Goal: Participate in discussion: Engage in conversation with other users on a specific topic

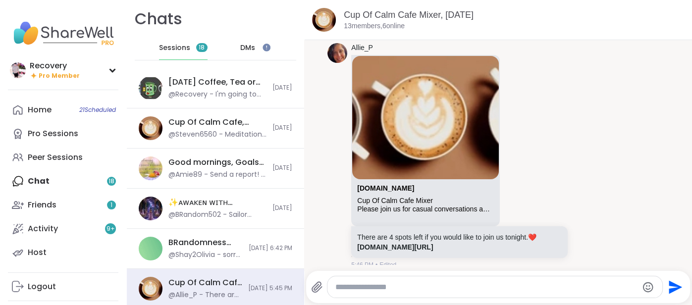
click at [182, 43] on span "Sessions" at bounding box center [174, 48] width 31 height 10
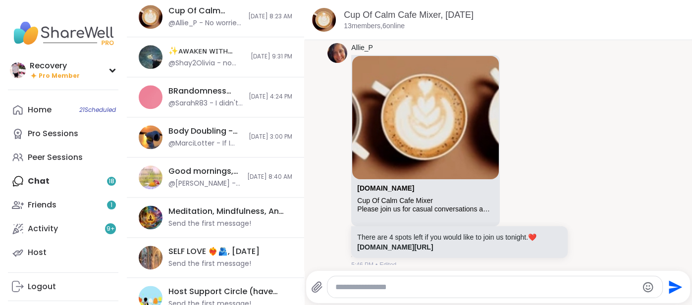
scroll to position [762, 0]
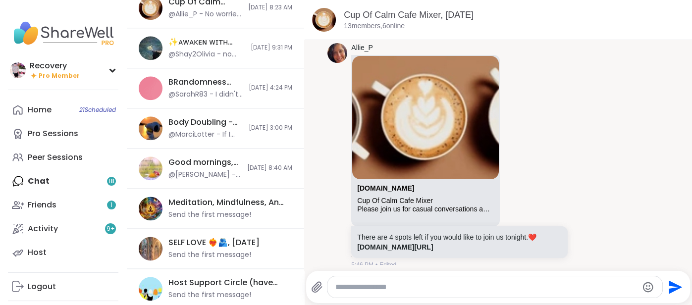
click at [58, 181] on div "Home 21 Scheduled Pro Sessions Peer Sessions Chat 18 Friends 1 Activity 9 + Host" at bounding box center [63, 181] width 110 height 166
click at [45, 194] on link "Friends 1" at bounding box center [63, 205] width 110 height 24
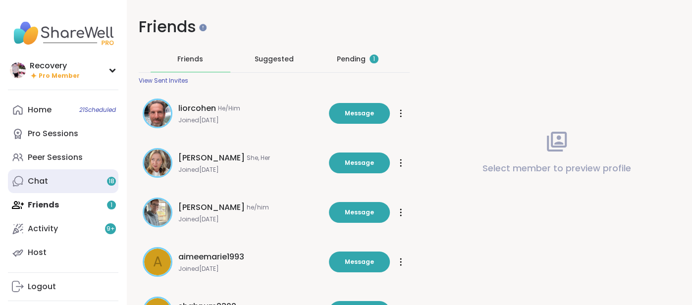
click at [43, 184] on div "Chat 18" at bounding box center [38, 181] width 20 height 11
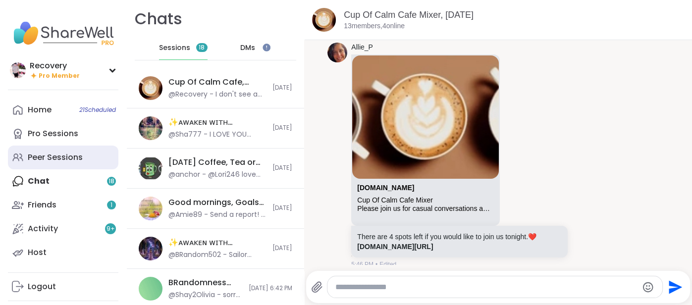
click at [86, 154] on link "Peer Sessions" at bounding box center [63, 158] width 110 height 24
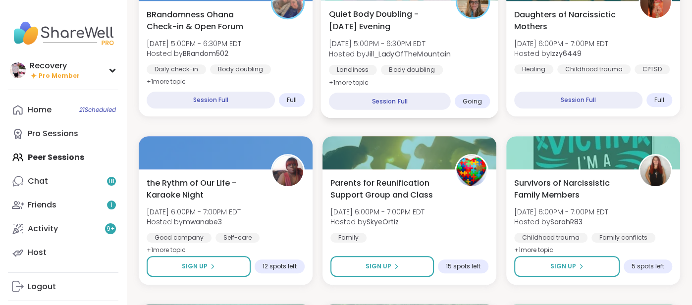
scroll to position [342, 0]
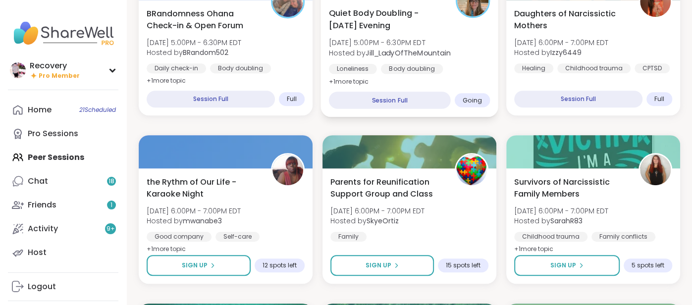
click at [402, 57] on span "Hosted by [PERSON_NAME]" at bounding box center [390, 53] width 122 height 10
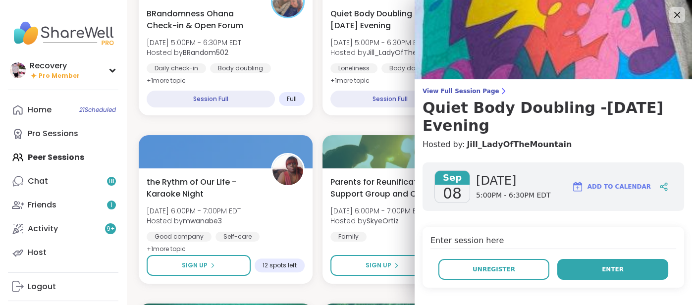
click at [636, 259] on button "Enter" at bounding box center [612, 269] width 111 height 21
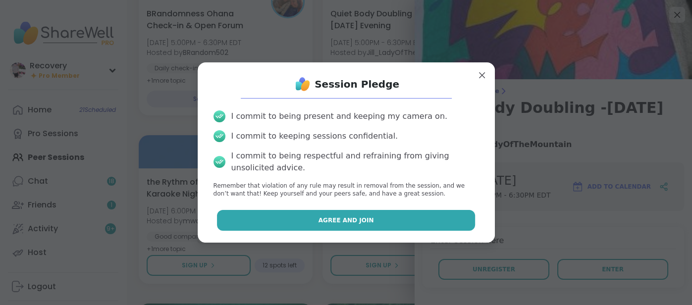
click at [324, 219] on span "Agree and Join" at bounding box center [345, 220] width 55 height 9
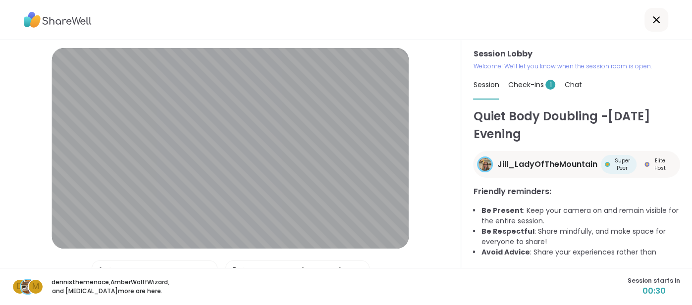
click at [541, 78] on div "Check-ins 1" at bounding box center [532, 85] width 48 height 28
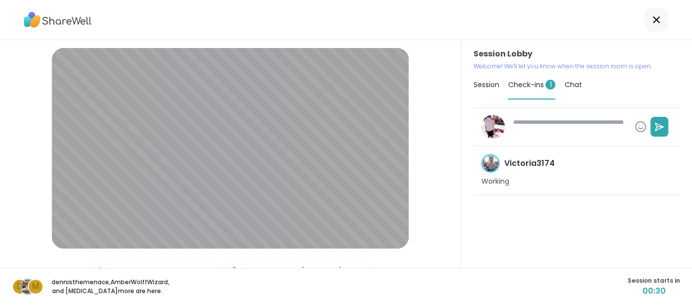
type textarea "*"
click at [491, 85] on span "Session" at bounding box center [486, 85] width 26 height 10
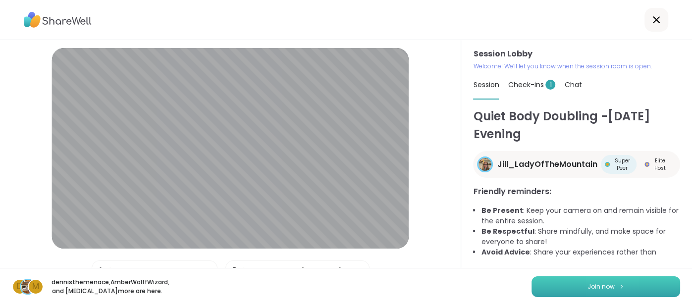
click at [562, 277] on button "Join now" at bounding box center [605, 286] width 149 height 21
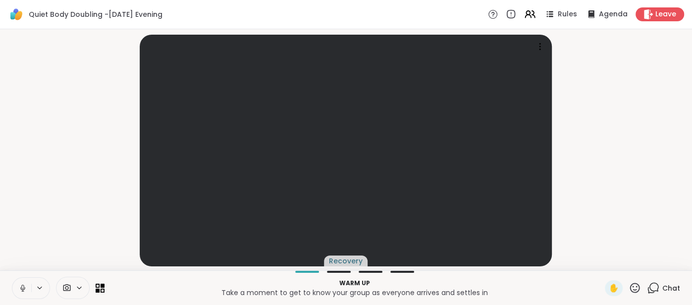
click at [19, 285] on icon at bounding box center [22, 288] width 9 height 9
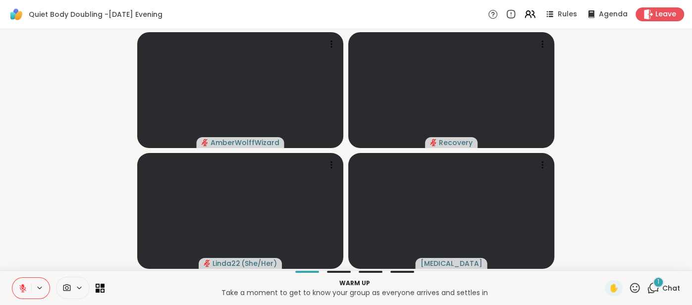
click at [25, 290] on icon at bounding box center [22, 288] width 9 height 9
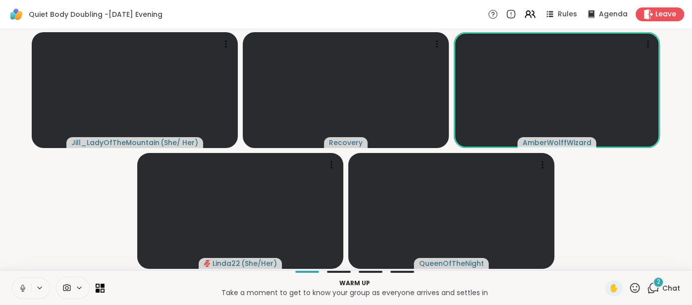
click at [665, 288] on span "Chat" at bounding box center [671, 288] width 18 height 10
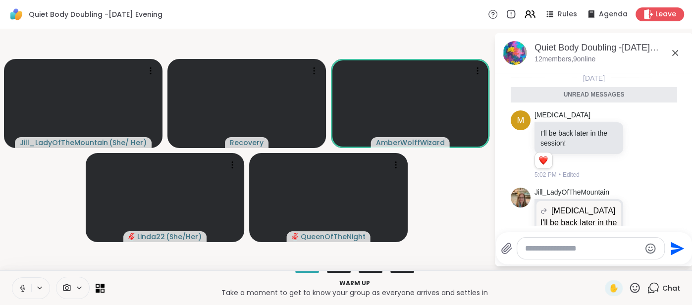
scroll to position [54, 0]
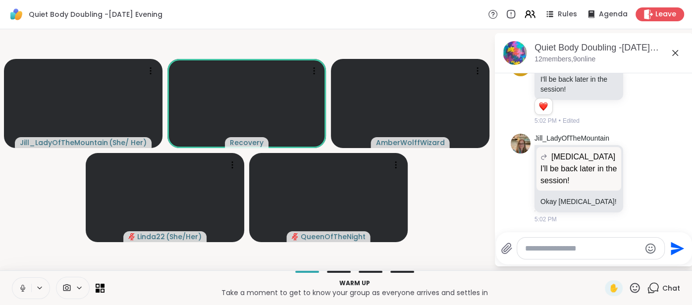
click at [673, 53] on icon at bounding box center [675, 53] width 12 height 12
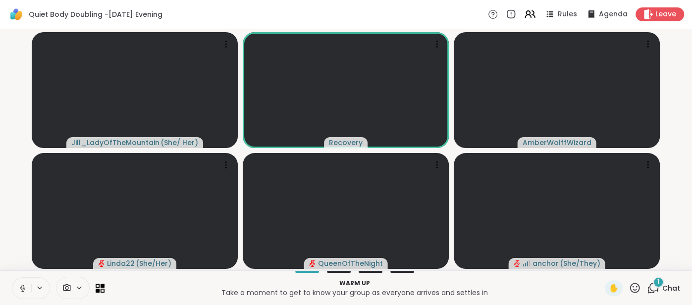
click at [672, 291] on span "Chat" at bounding box center [671, 288] width 18 height 10
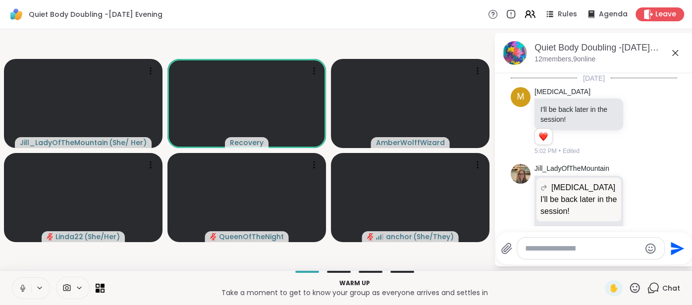
scroll to position [170, 0]
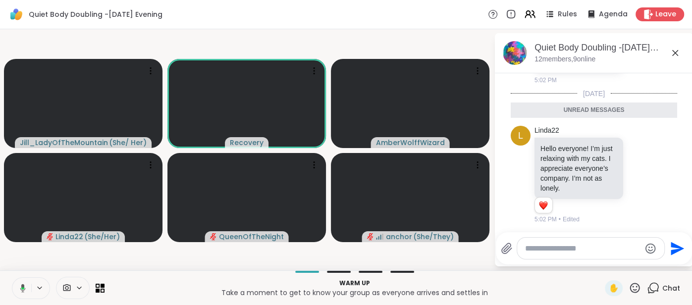
click at [675, 53] on icon at bounding box center [675, 53] width 12 height 12
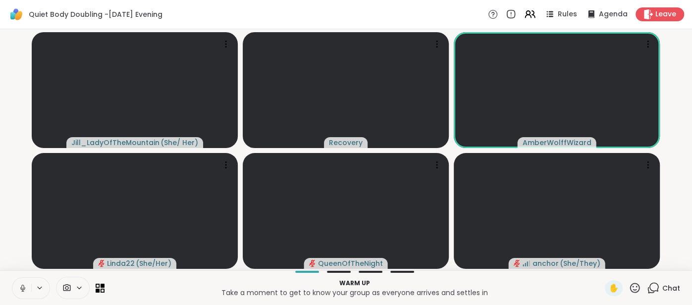
click at [666, 286] on span "Chat" at bounding box center [671, 288] width 18 height 10
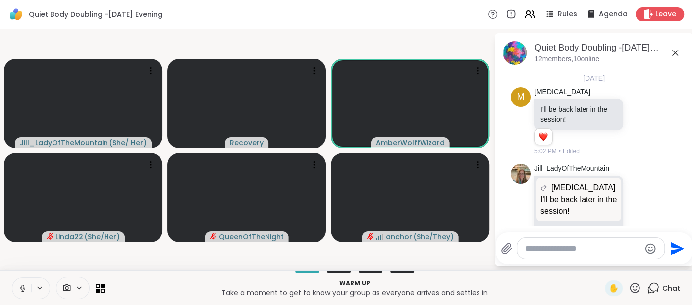
scroll to position [137, 0]
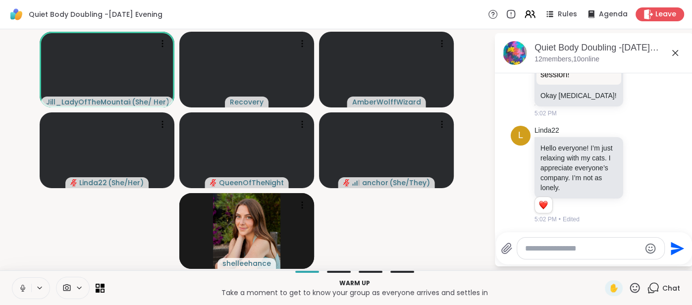
click at [677, 55] on icon at bounding box center [675, 53] width 6 height 6
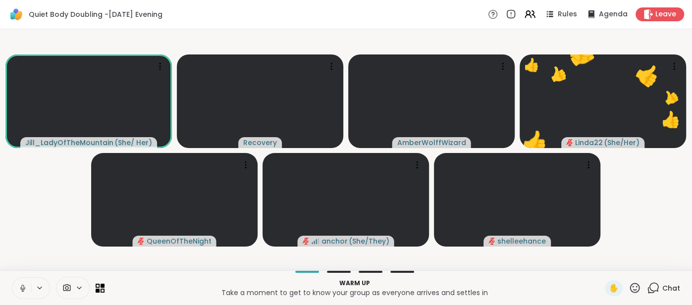
click at [16, 284] on button at bounding box center [21, 288] width 19 height 21
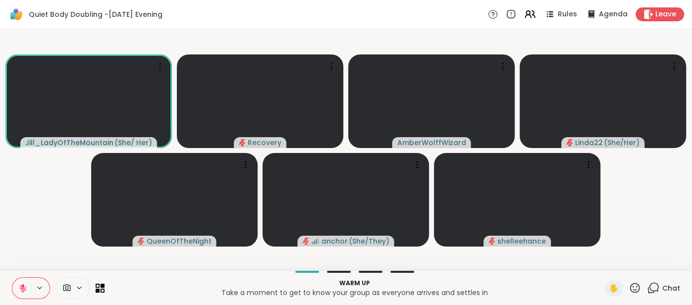
click at [17, 289] on button at bounding box center [21, 288] width 19 height 21
click at [21, 289] on icon at bounding box center [22, 288] width 9 height 9
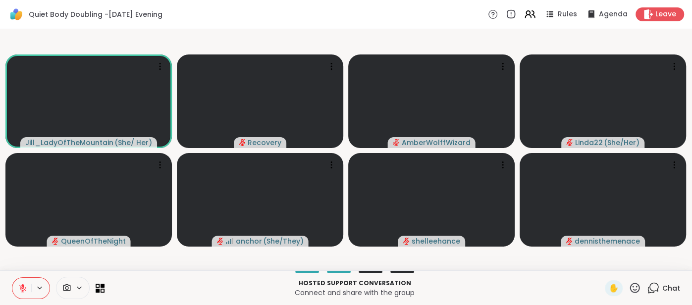
click at [667, 285] on span "Chat" at bounding box center [671, 288] width 18 height 10
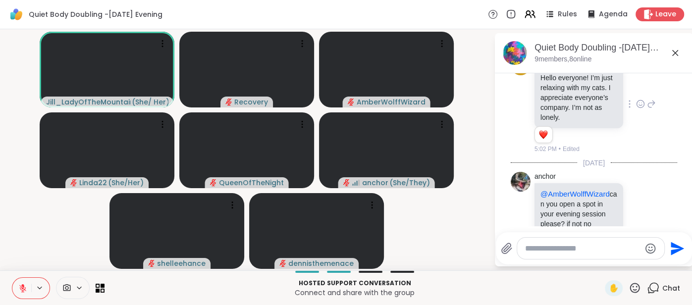
scroll to position [239, 0]
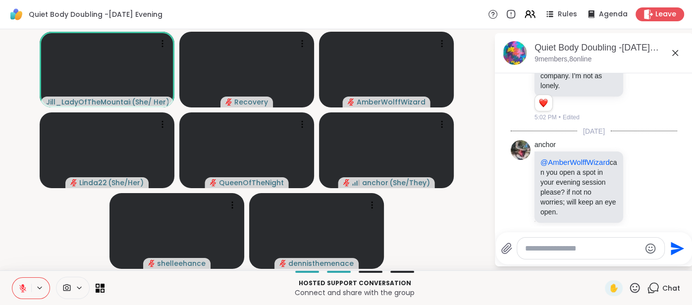
click at [677, 52] on icon at bounding box center [675, 53] width 12 height 12
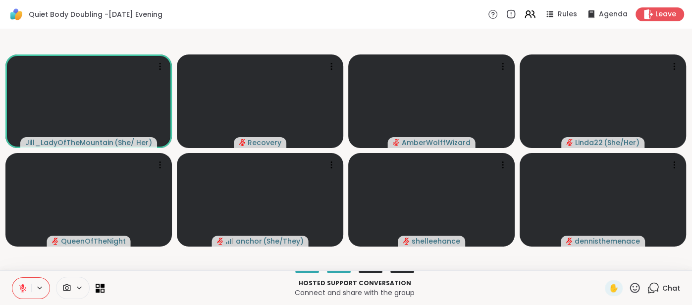
click at [23, 284] on icon at bounding box center [22, 288] width 9 height 9
click at [17, 292] on icon at bounding box center [21, 288] width 9 height 9
click at [671, 286] on span "Chat" at bounding box center [671, 288] width 18 height 10
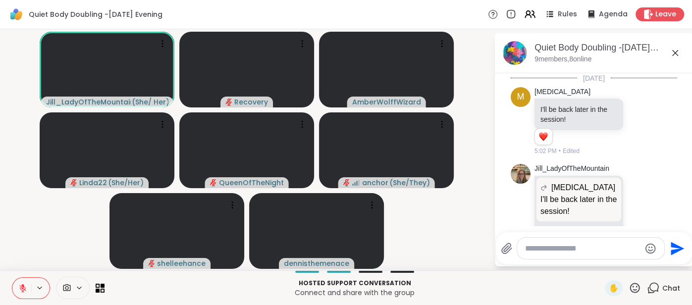
scroll to position [444, 0]
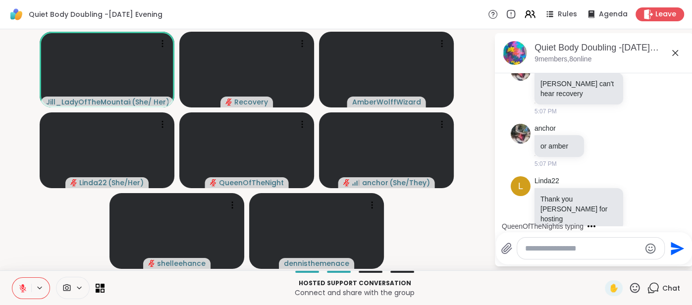
click at [540, 248] on textarea "Type your message" at bounding box center [582, 249] width 115 height 10
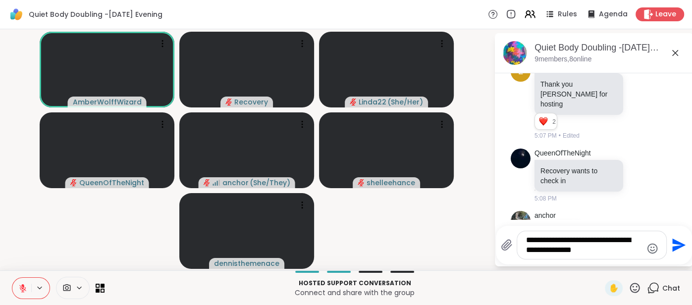
scroll to position [624, 0]
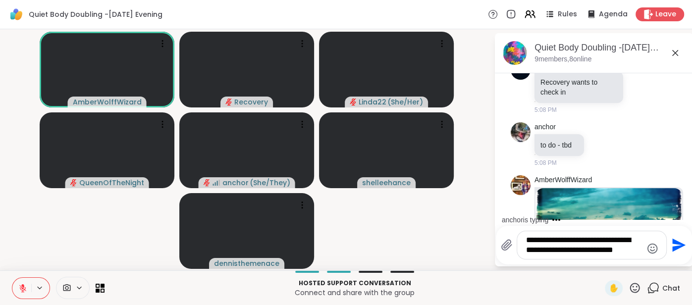
type textarea "**********"
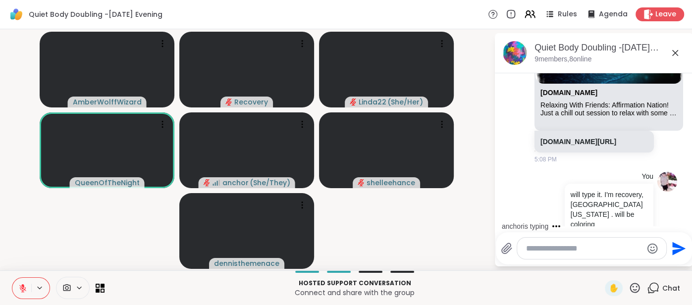
scroll to position [914, 0]
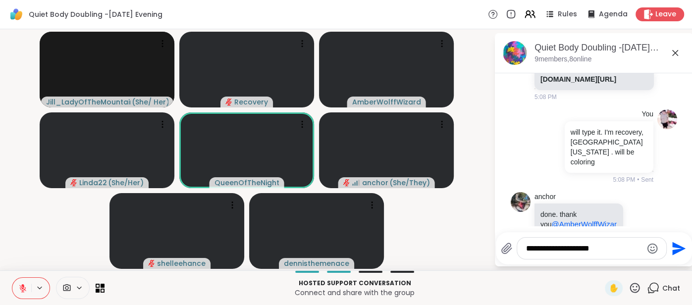
type textarea "**********"
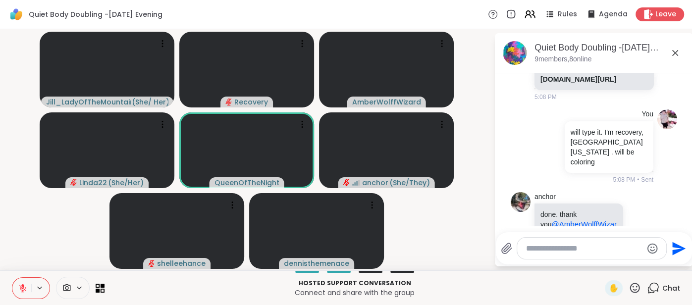
scroll to position [966, 0]
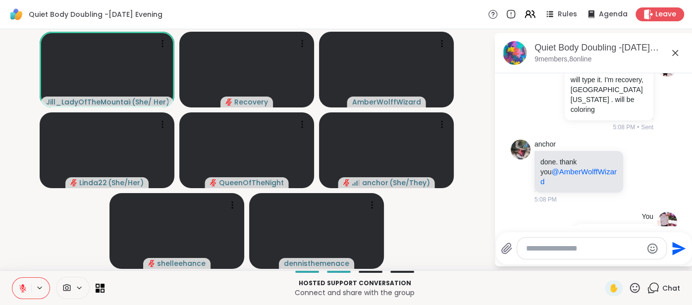
click at [23, 286] on icon at bounding box center [22, 286] width 3 height 4
click at [18, 286] on icon at bounding box center [21, 288] width 9 height 9
click at [24, 288] on icon at bounding box center [22, 288] width 9 height 9
click at [20, 294] on button at bounding box center [21, 288] width 19 height 21
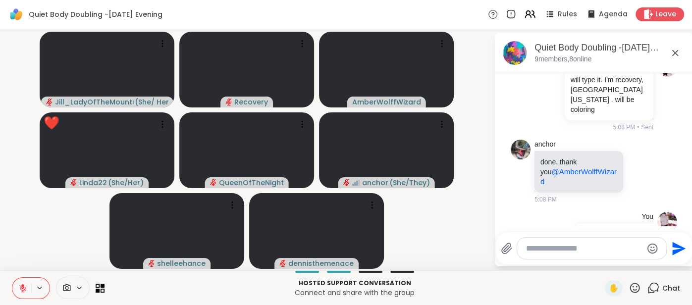
click at [672, 56] on icon at bounding box center [675, 53] width 12 height 12
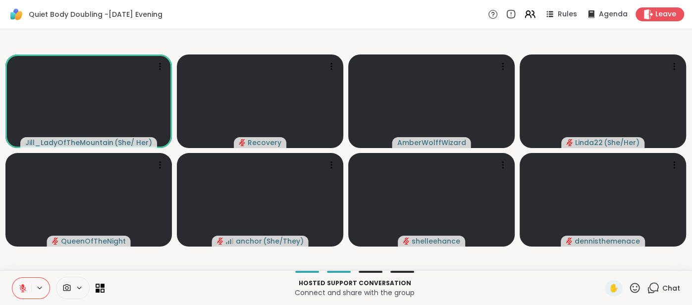
click at [23, 289] on icon at bounding box center [22, 288] width 9 height 9
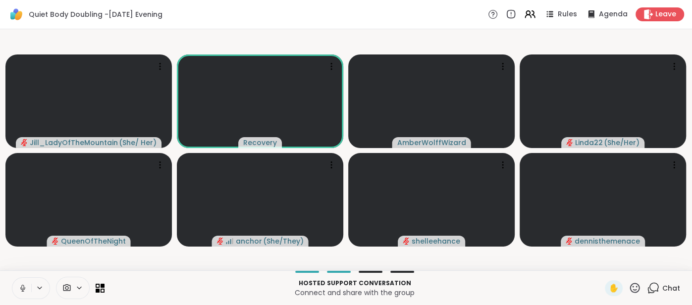
click at [22, 283] on button at bounding box center [21, 288] width 19 height 21
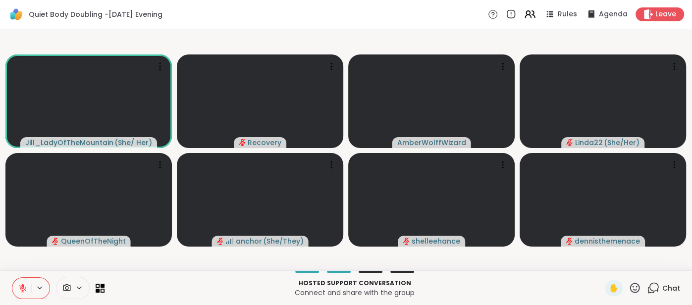
click at [23, 297] on button at bounding box center [21, 288] width 19 height 21
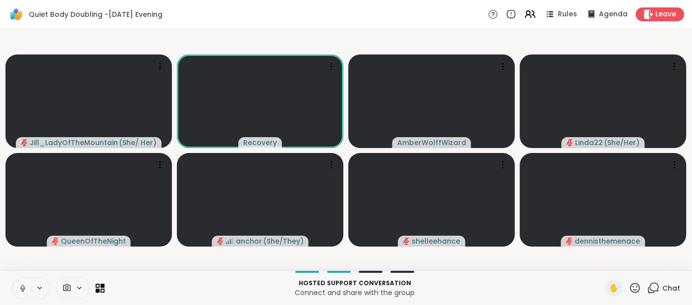
click at [19, 284] on icon at bounding box center [22, 288] width 9 height 9
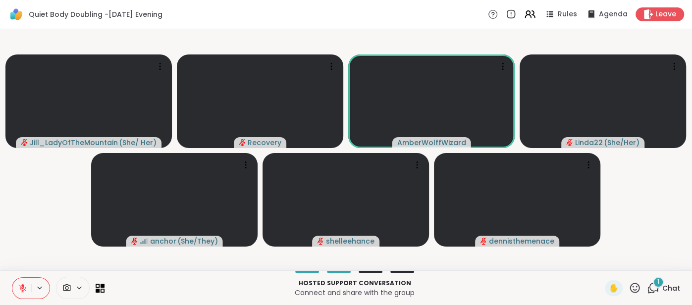
click at [24, 287] on icon at bounding box center [22, 288] width 9 height 9
click at [18, 287] on icon at bounding box center [22, 288] width 9 height 9
click at [18, 281] on button at bounding box center [21, 288] width 19 height 21
click at [19, 286] on icon at bounding box center [22, 288] width 9 height 9
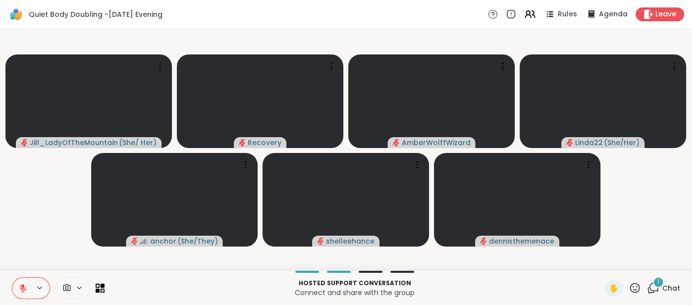
click at [666, 289] on span "Chat" at bounding box center [671, 288] width 18 height 10
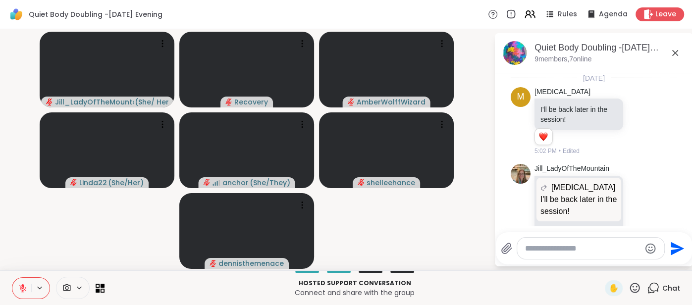
scroll to position [1056, 0]
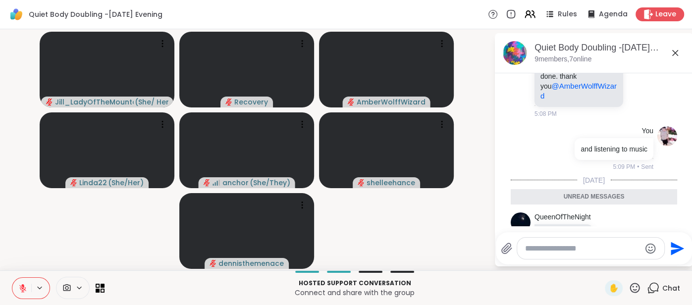
click at [680, 51] on icon at bounding box center [675, 53] width 12 height 12
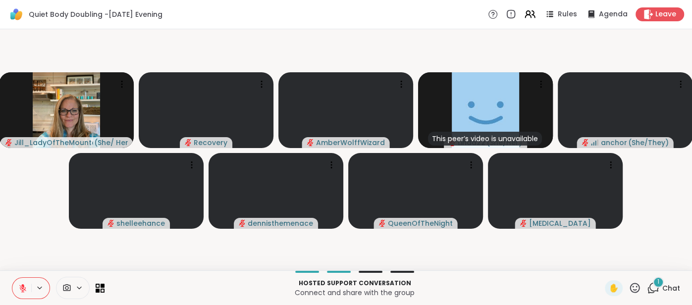
click at [18, 291] on icon at bounding box center [22, 288] width 9 height 9
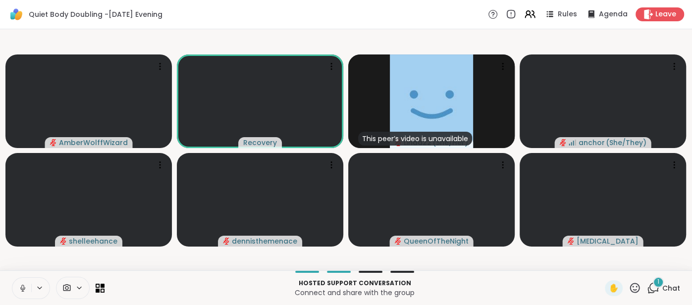
click at [19, 285] on icon at bounding box center [22, 288] width 9 height 9
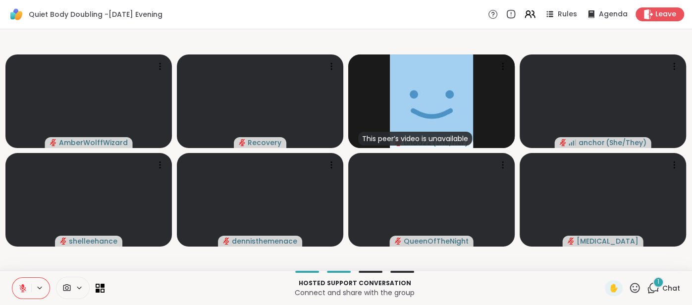
click at [30, 285] on button at bounding box center [21, 288] width 19 height 21
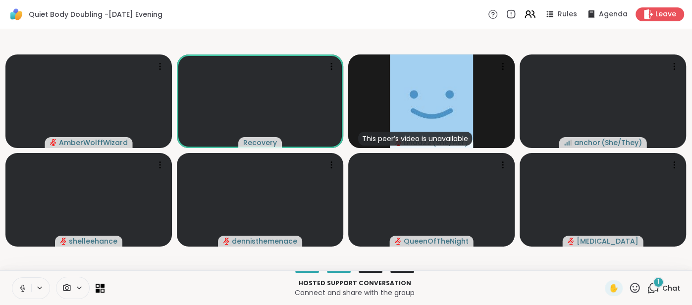
click at [22, 280] on button at bounding box center [21, 288] width 19 height 21
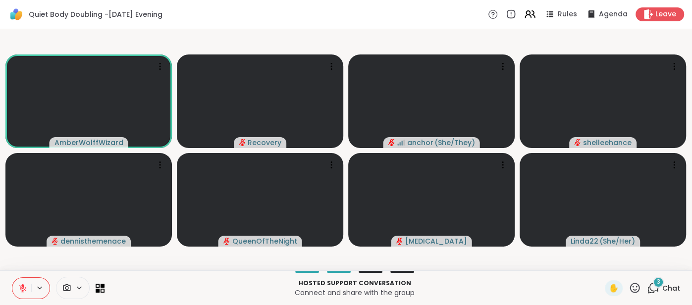
click at [667, 289] on span "Chat" at bounding box center [671, 288] width 18 height 10
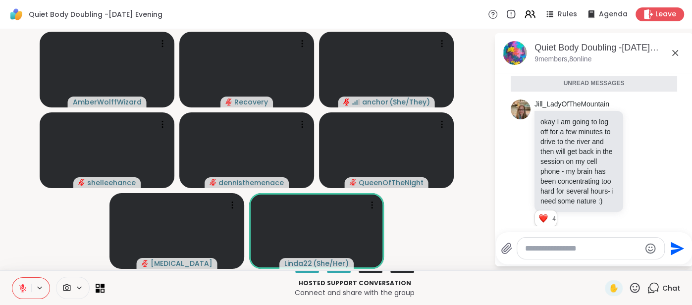
scroll to position [1239, 0]
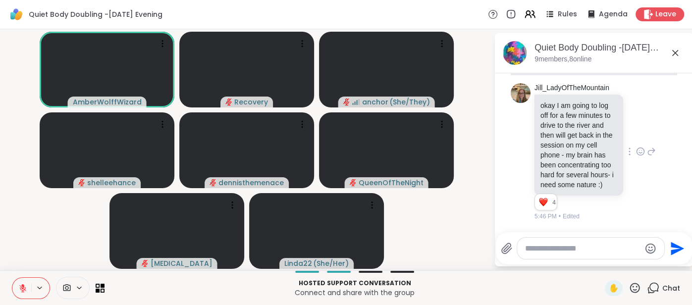
click at [636, 147] on icon at bounding box center [640, 152] width 9 height 10
click at [561, 131] on div "Select Reaction: Heart" at bounding box center [561, 135] width 9 height 9
click at [675, 53] on icon at bounding box center [675, 53] width 6 height 6
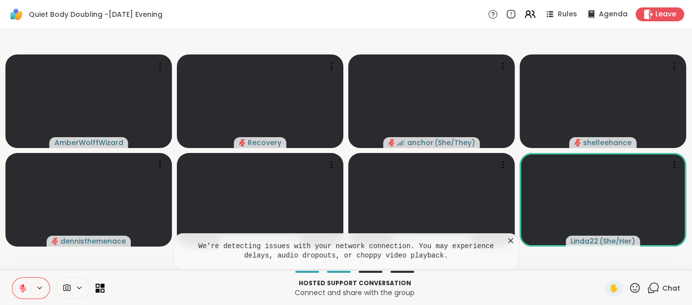
click at [508, 239] on icon at bounding box center [511, 241] width 10 height 10
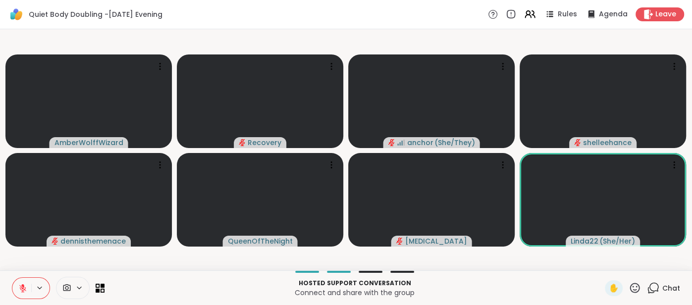
click at [24, 289] on icon at bounding box center [22, 288] width 7 height 7
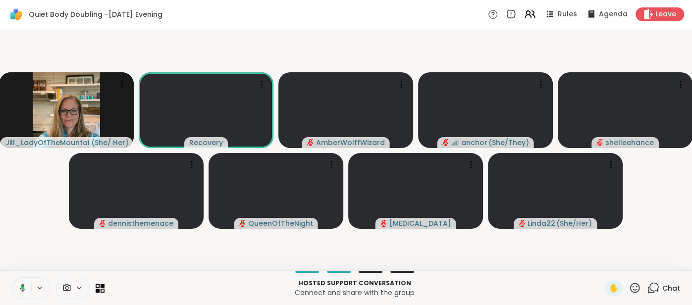
click at [14, 287] on button at bounding box center [21, 288] width 20 height 21
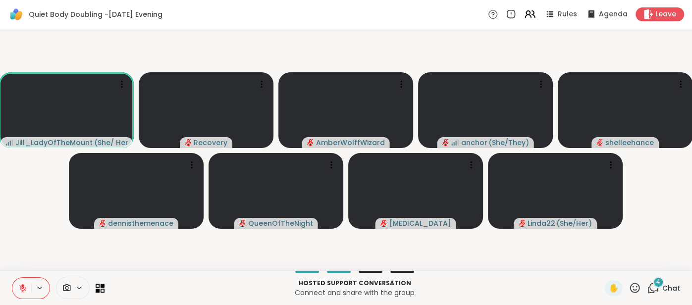
click at [672, 293] on span "Chat" at bounding box center [671, 288] width 18 height 10
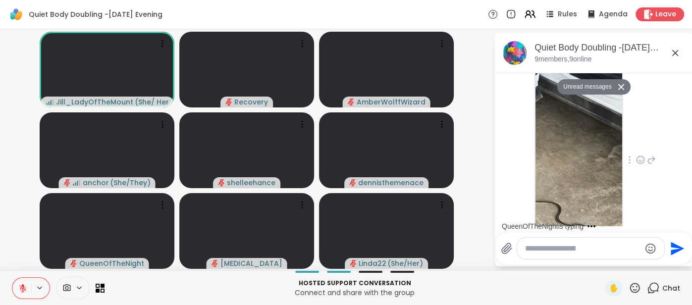
scroll to position [2249, 0]
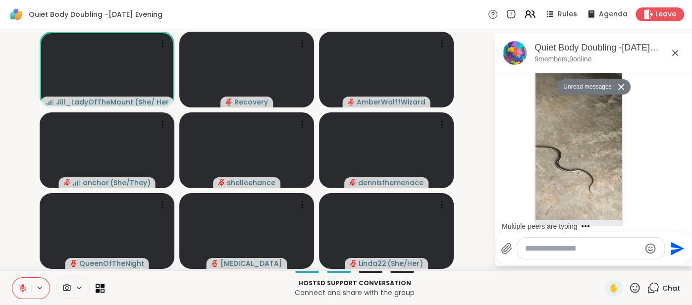
click at [674, 57] on icon at bounding box center [675, 53] width 12 height 12
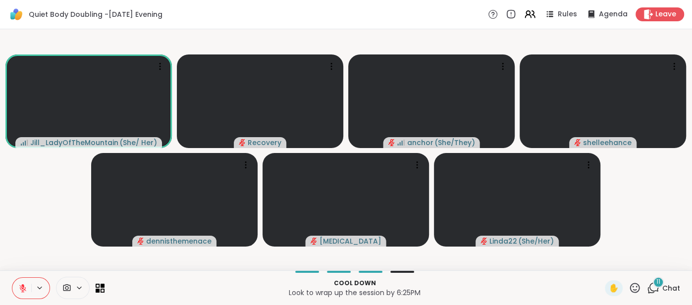
click at [17, 281] on button at bounding box center [21, 288] width 19 height 21
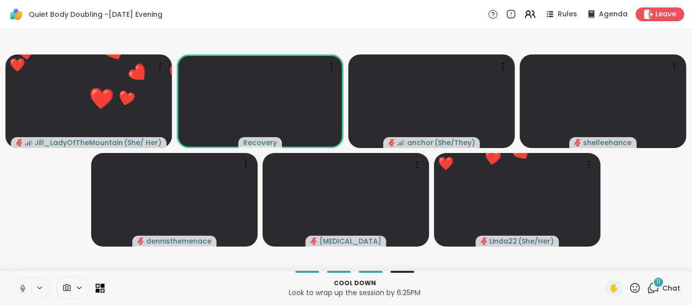
click at [18, 290] on icon at bounding box center [22, 288] width 9 height 9
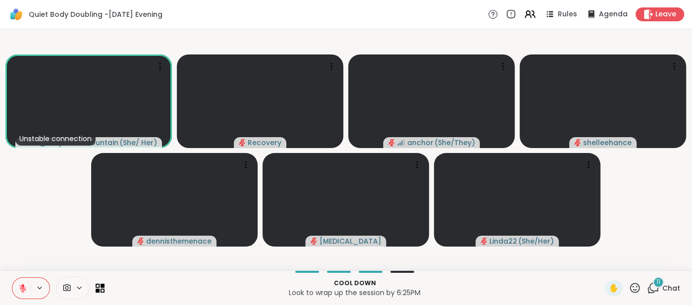
click at [19, 288] on icon at bounding box center [22, 288] width 9 height 9
click at [17, 287] on button at bounding box center [21, 288] width 19 height 21
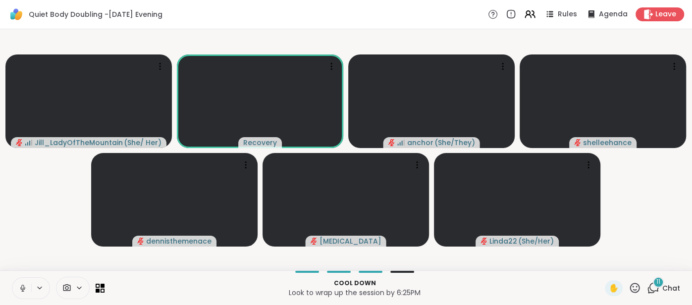
click at [18, 285] on icon at bounding box center [22, 288] width 9 height 9
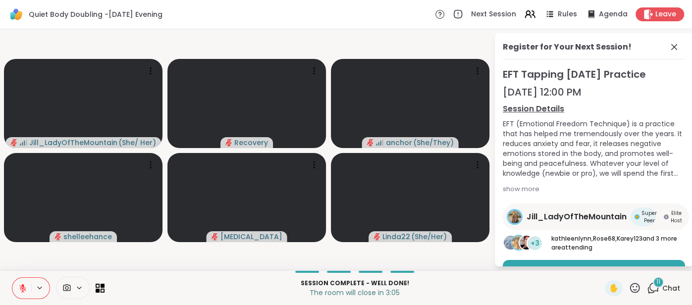
click at [17, 290] on button at bounding box center [21, 288] width 19 height 21
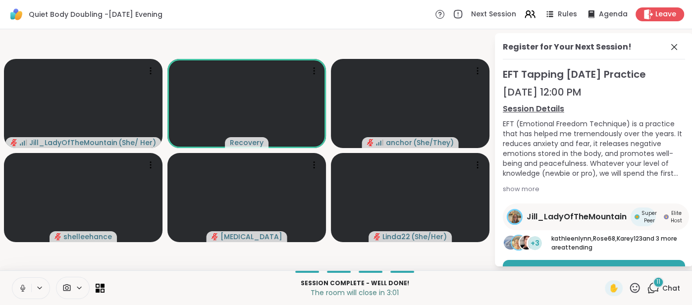
click at [19, 287] on icon at bounding box center [22, 288] width 9 height 9
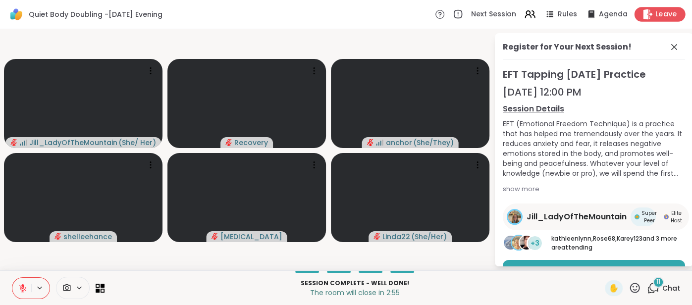
click at [669, 16] on span "Leave" at bounding box center [666, 14] width 22 height 10
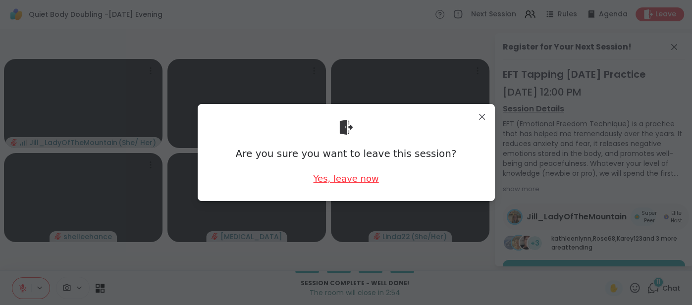
click at [334, 175] on div "Yes, leave now" at bounding box center [345, 178] width 65 height 12
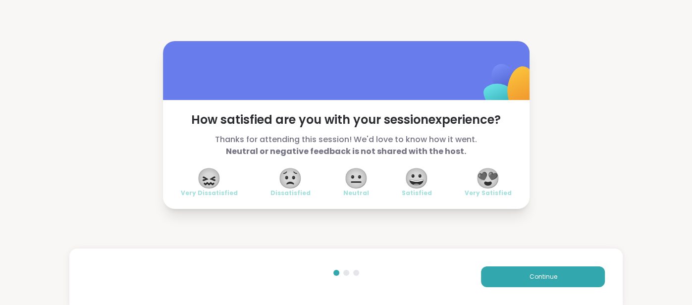
click at [480, 183] on span "😍" at bounding box center [487, 178] width 25 height 18
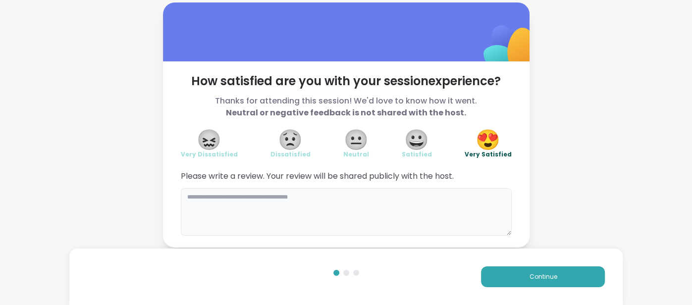
click at [407, 205] on textarea at bounding box center [346, 212] width 331 height 48
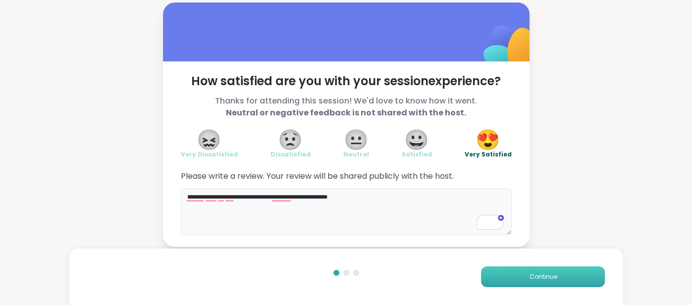
type textarea "**********"
click at [492, 274] on button "Continue" at bounding box center [543, 276] width 124 height 21
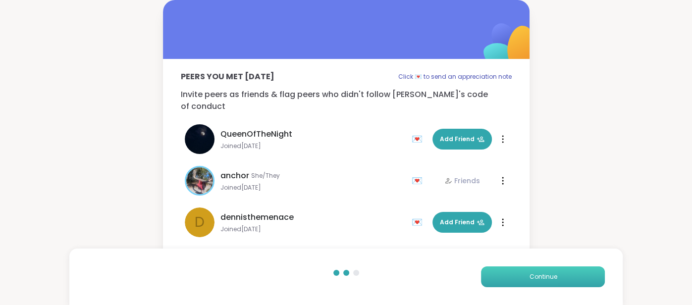
click at [492, 274] on button "Continue" at bounding box center [543, 276] width 124 height 21
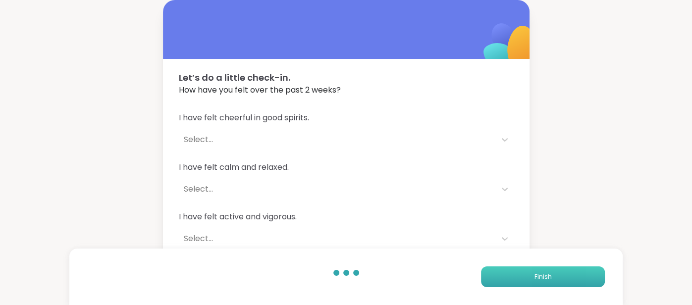
click at [492, 274] on button "Finish" at bounding box center [543, 276] width 124 height 21
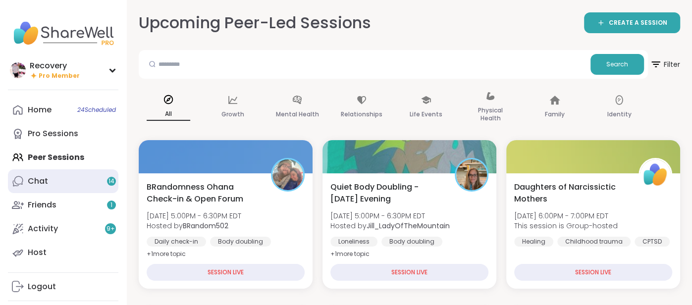
click at [72, 171] on link "Chat 14" at bounding box center [63, 181] width 110 height 24
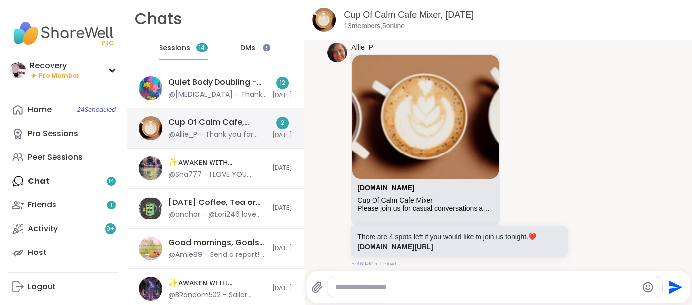
click at [192, 117] on div "Cup Of Calm Cafe, [DATE]" at bounding box center [217, 122] width 98 height 11
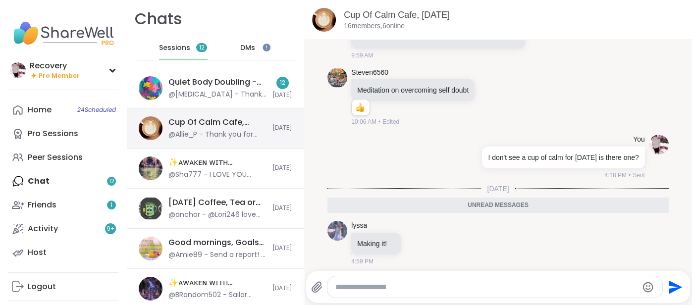
scroll to position [3498, 0]
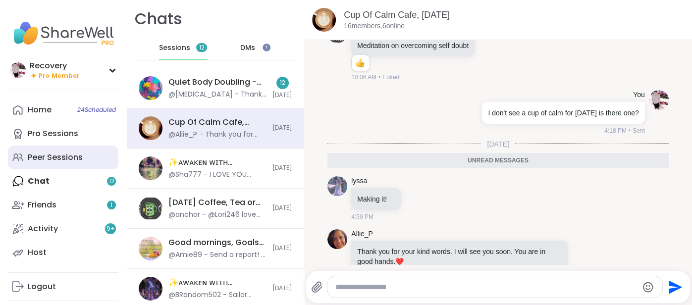
click at [101, 157] on link "Peer Sessions" at bounding box center [63, 158] width 110 height 24
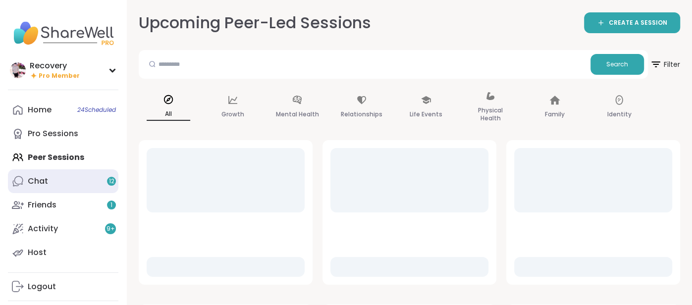
click at [98, 175] on link "Chat 12" at bounding box center [63, 181] width 110 height 24
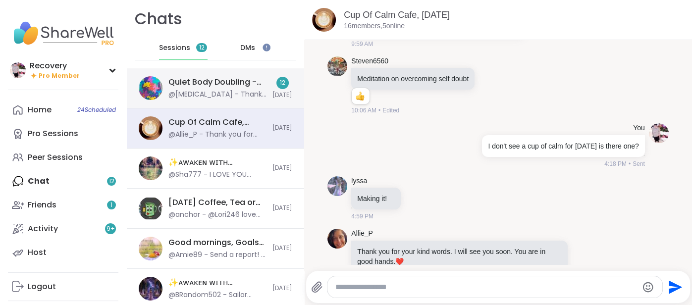
click at [181, 88] on div "Quiet Body Doubling -[DATE] Evening, [DATE] @[MEDICAL_DATA] - Thanks for hostin…" at bounding box center [217, 88] width 98 height 23
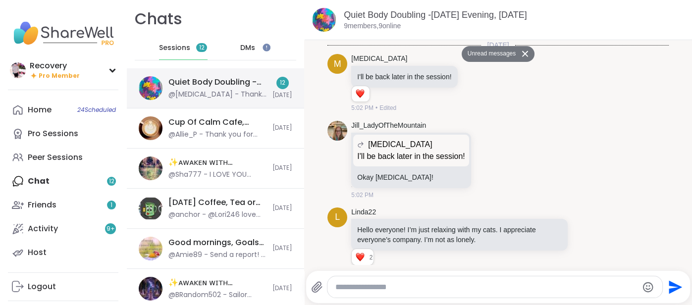
scroll to position [2948, 0]
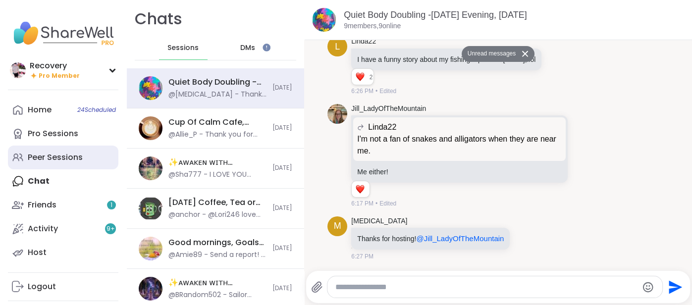
click at [95, 154] on link "Peer Sessions" at bounding box center [63, 158] width 110 height 24
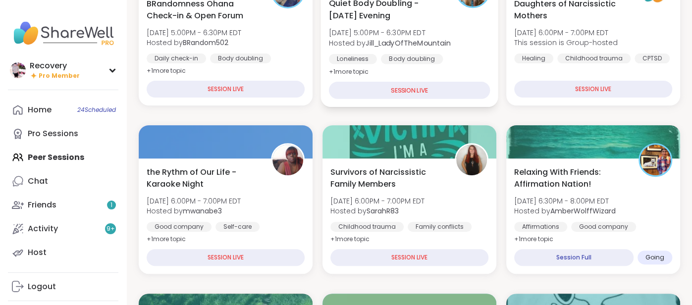
scroll to position [184, 0]
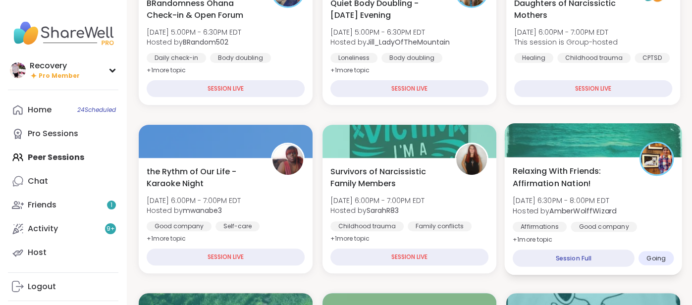
click at [535, 135] on div at bounding box center [592, 140] width 177 height 34
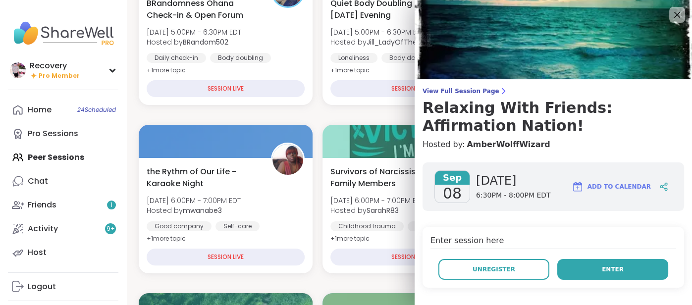
click at [573, 261] on button "Enter" at bounding box center [612, 269] width 111 height 21
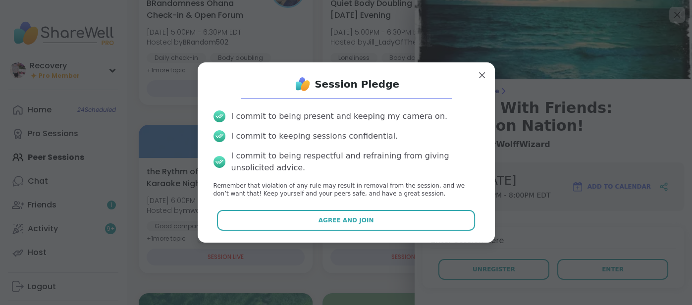
click at [440, 231] on div "Session Pledge I commit to being present and keeping my camera on. I commit to …" at bounding box center [346, 152] width 281 height 164
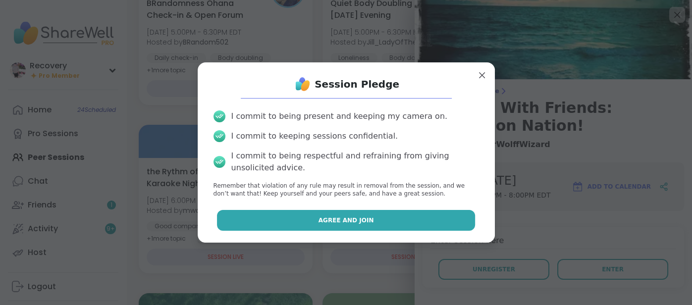
click at [440, 229] on button "Agree and Join" at bounding box center [346, 220] width 258 height 21
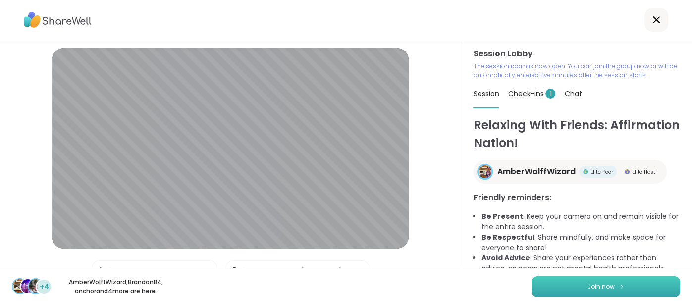
click at [540, 276] on button "Join now" at bounding box center [605, 286] width 149 height 21
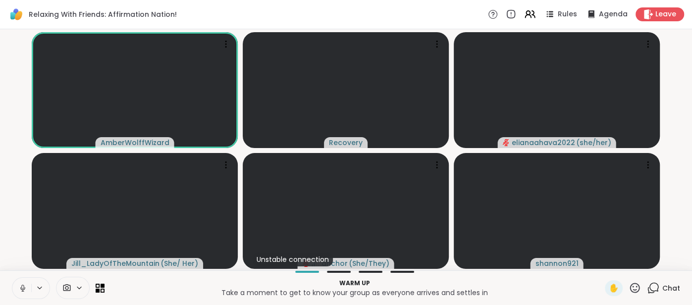
click at [21, 291] on icon at bounding box center [22, 288] width 9 height 9
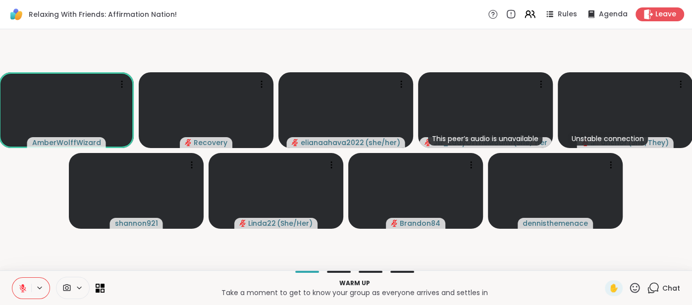
click at [20, 285] on icon at bounding box center [22, 288] width 9 height 9
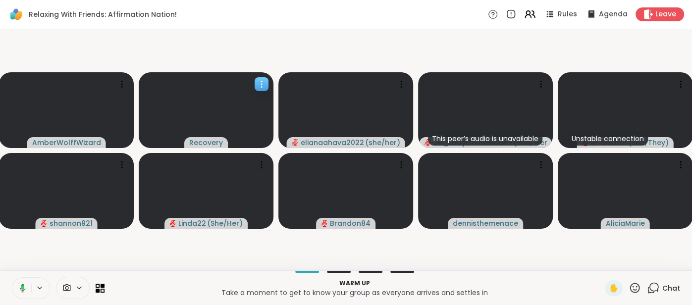
click at [262, 84] on icon at bounding box center [261, 84] width 1 height 1
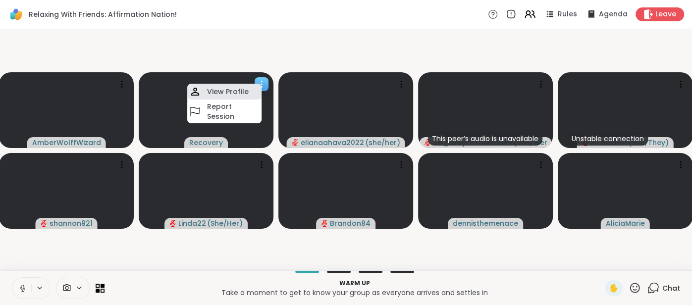
click at [241, 93] on h4 "View Profile" at bounding box center [228, 92] width 42 height 10
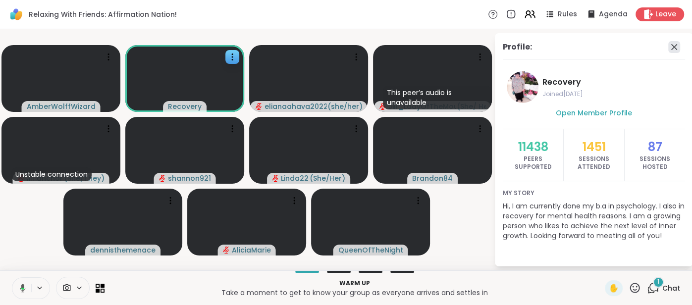
click at [675, 48] on icon at bounding box center [674, 47] width 6 height 6
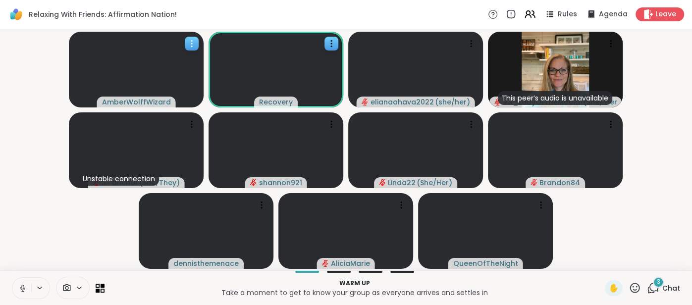
click at [144, 89] on video at bounding box center [136, 70] width 135 height 76
click at [329, 43] on icon at bounding box center [331, 44] width 10 height 10
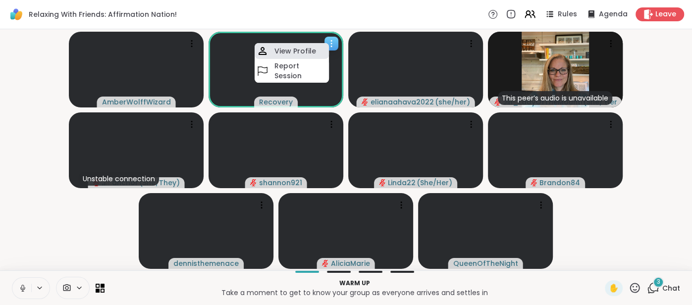
click at [324, 49] on div "View Profile" at bounding box center [292, 51] width 74 height 16
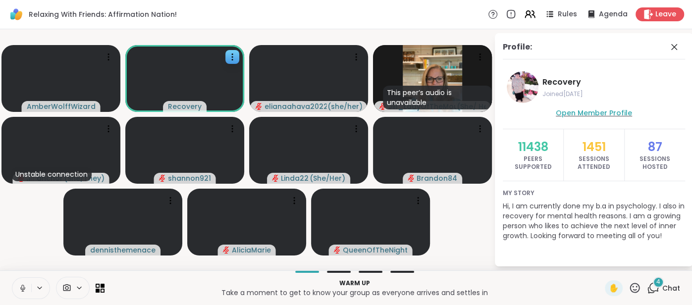
click at [571, 115] on span "Open Member Profile" at bounding box center [594, 113] width 76 height 10
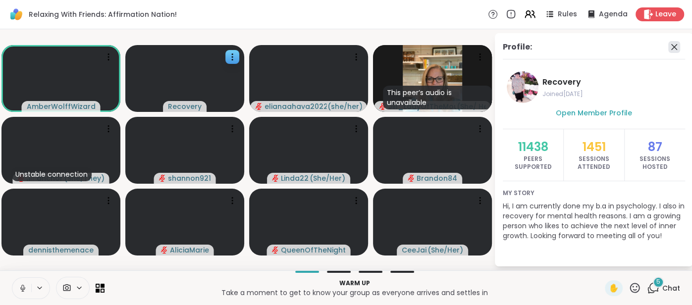
click at [674, 45] on icon at bounding box center [674, 47] width 12 height 12
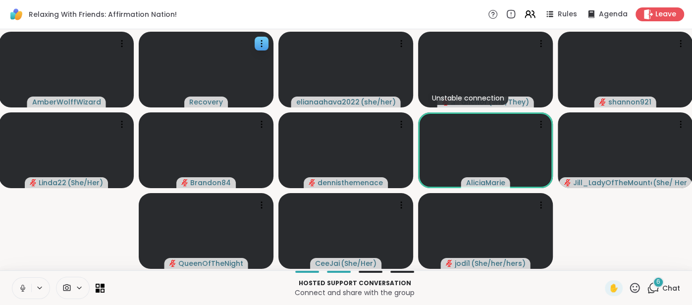
click at [636, 289] on icon at bounding box center [635, 288] width 12 height 12
click at [645, 266] on span "🌟" at bounding box center [649, 262] width 10 height 12
click at [637, 288] on icon at bounding box center [635, 288] width 12 height 12
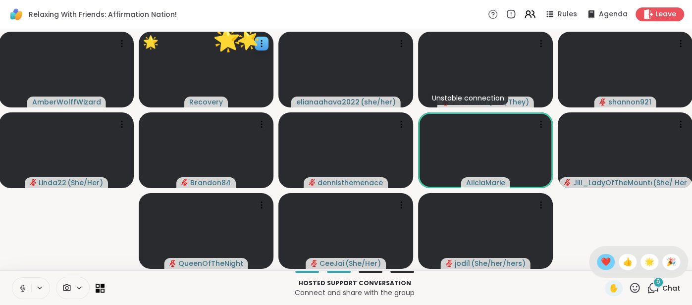
click at [606, 264] on span "❤️" at bounding box center [606, 262] width 10 height 12
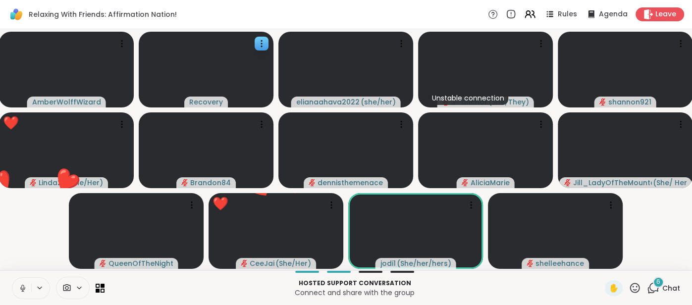
click at [25, 284] on icon at bounding box center [22, 288] width 9 height 9
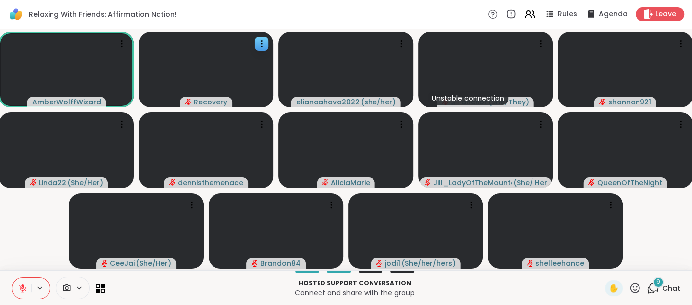
click at [671, 288] on span "Chat" at bounding box center [671, 288] width 18 height 10
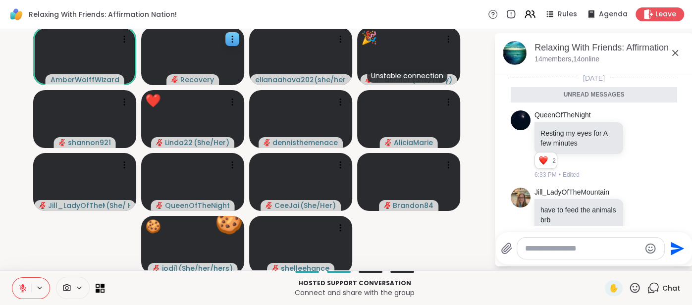
click at [670, 57] on icon at bounding box center [675, 53] width 12 height 12
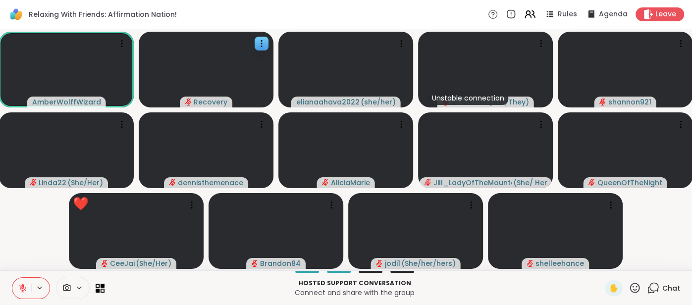
click at [637, 286] on icon at bounding box center [635, 288] width 12 height 12
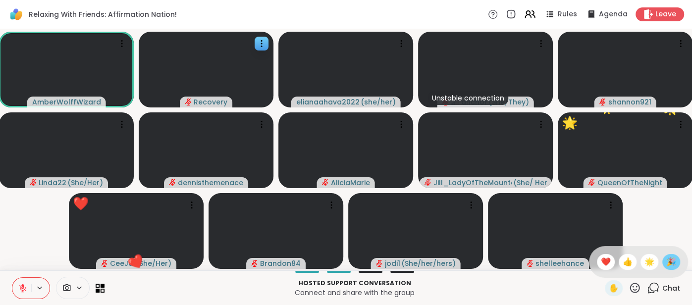
click at [674, 267] on span "🎉" at bounding box center [671, 262] width 10 height 12
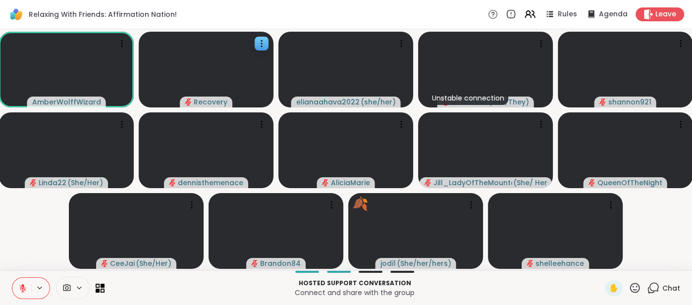
click at [13, 290] on button at bounding box center [21, 288] width 19 height 21
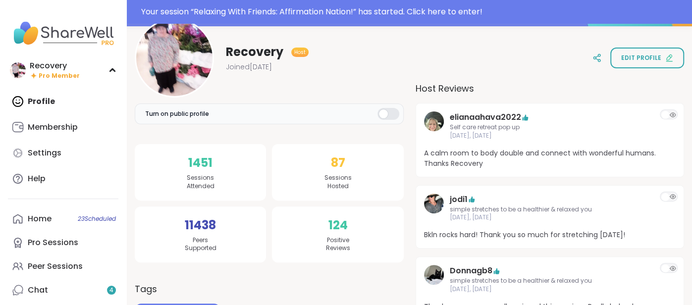
scroll to position [117, 0]
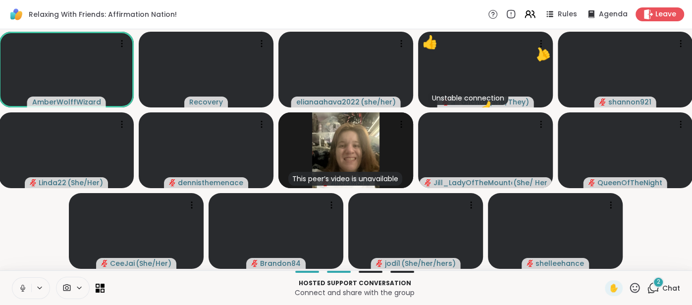
click at [18, 288] on icon at bounding box center [22, 288] width 9 height 9
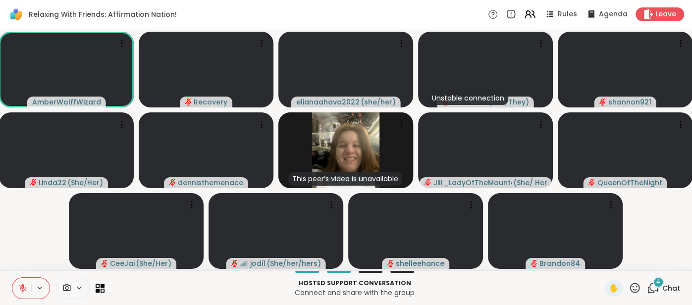
click at [20, 282] on button at bounding box center [21, 288] width 19 height 21
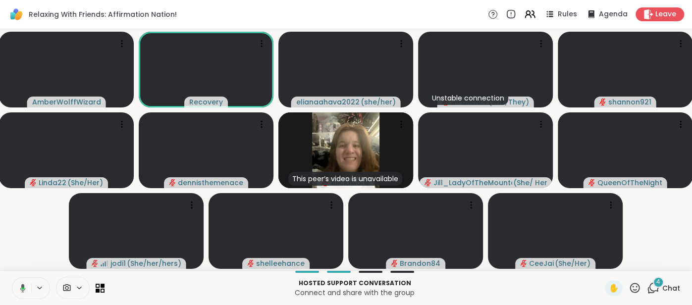
click at [23, 287] on icon at bounding box center [22, 288] width 5 height 8
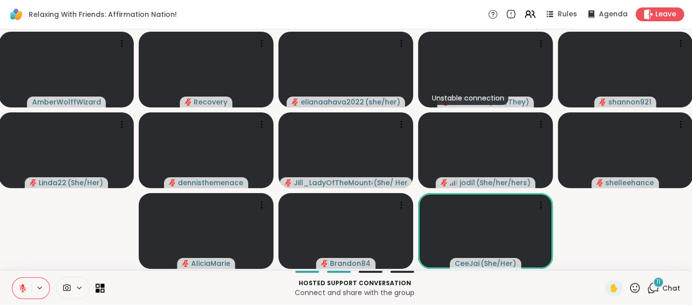
click at [661, 286] on div "11" at bounding box center [658, 282] width 11 height 11
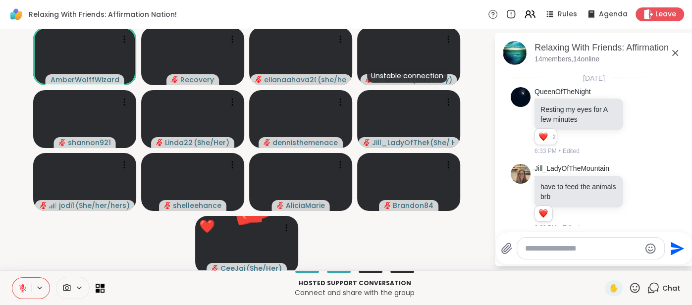
click at [674, 53] on icon at bounding box center [675, 53] width 12 height 12
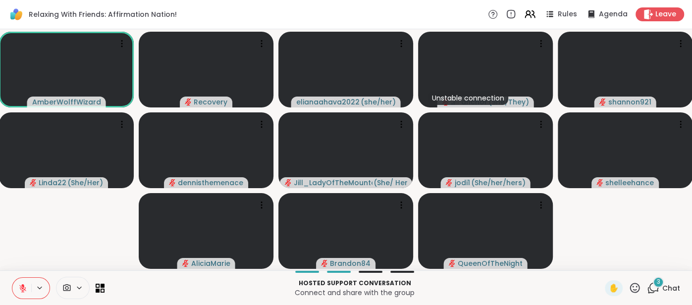
click at [18, 284] on icon at bounding box center [22, 288] width 9 height 9
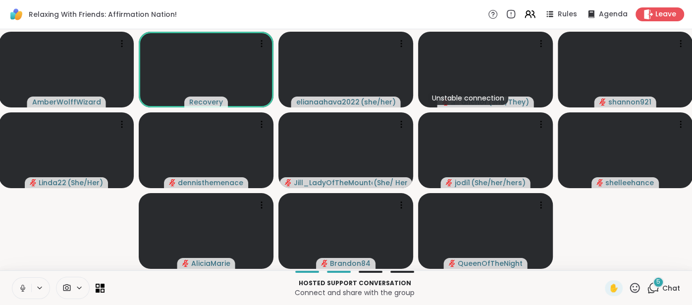
click at [18, 288] on icon at bounding box center [22, 288] width 9 height 9
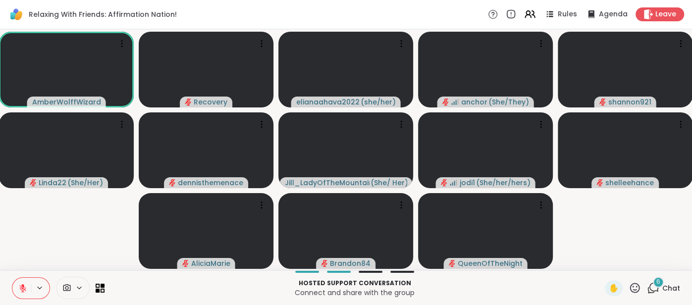
click at [665, 290] on span "Chat" at bounding box center [671, 288] width 18 height 10
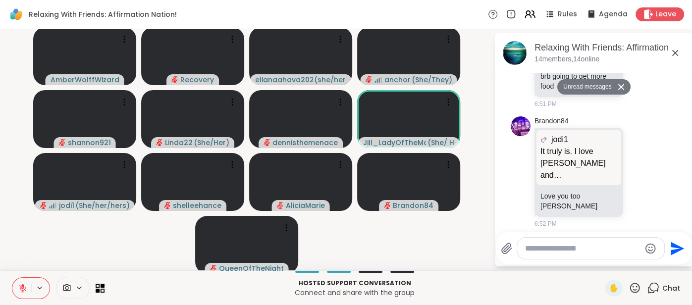
scroll to position [1802, 0]
click at [558, 247] on textarea "Type your message" at bounding box center [582, 249] width 115 height 10
type textarea "*"
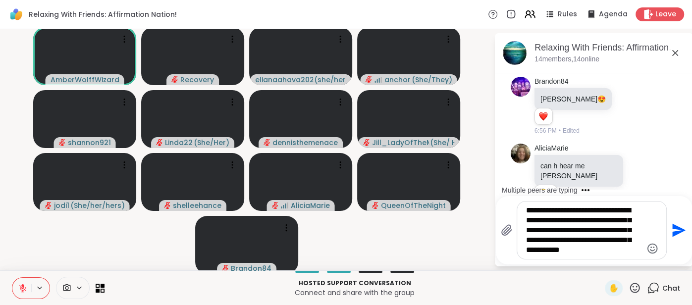
scroll to position [2000, 0]
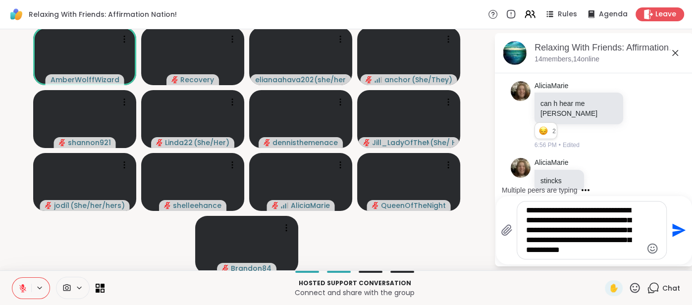
type textarea "**********"
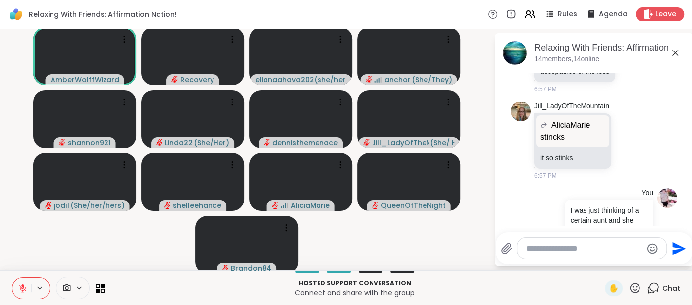
scroll to position [2177, 0]
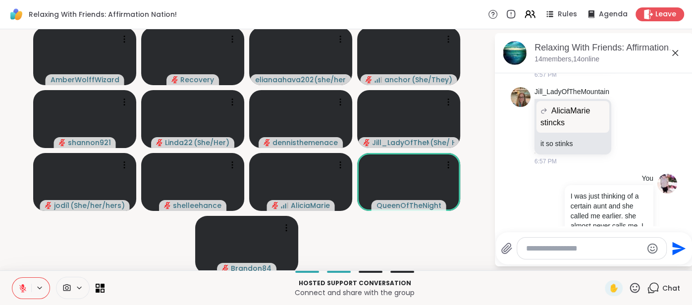
click at [675, 54] on icon at bounding box center [675, 53] width 12 height 12
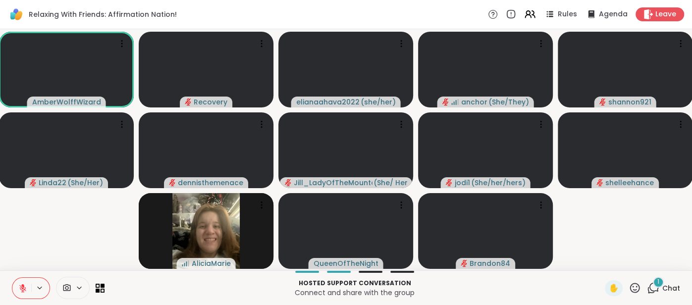
click at [663, 285] on div "1" at bounding box center [658, 282] width 11 height 11
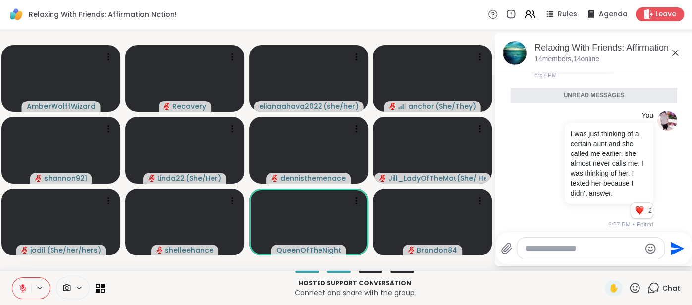
scroll to position [2267, 0]
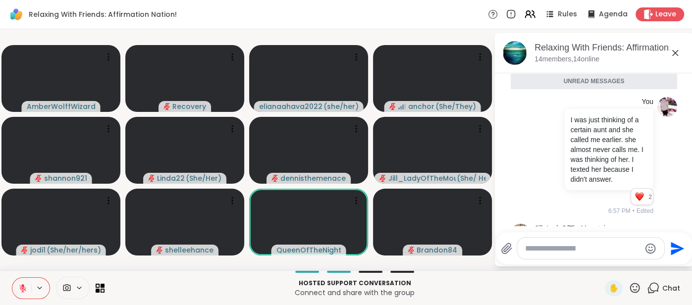
click at [673, 54] on icon at bounding box center [675, 53] width 6 height 6
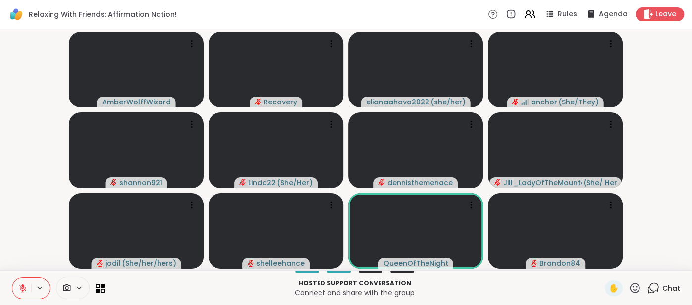
click at [669, 286] on span "Chat" at bounding box center [671, 288] width 18 height 10
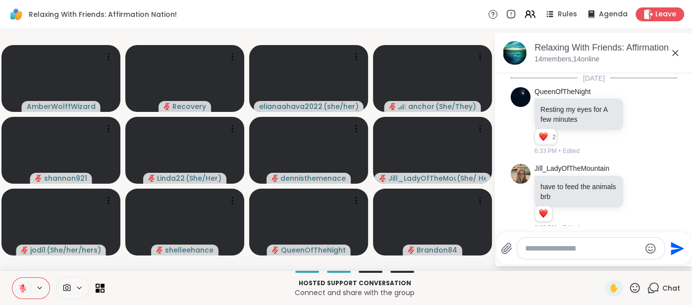
scroll to position [2243, 0]
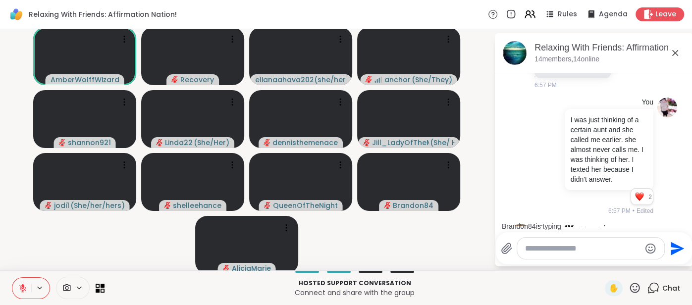
click at [674, 56] on icon at bounding box center [675, 53] width 12 height 12
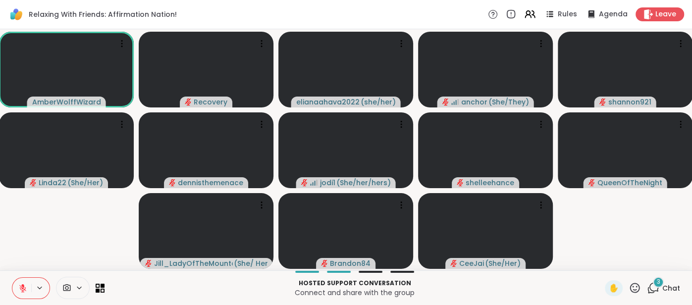
click at [672, 289] on span "Chat" at bounding box center [671, 288] width 18 height 10
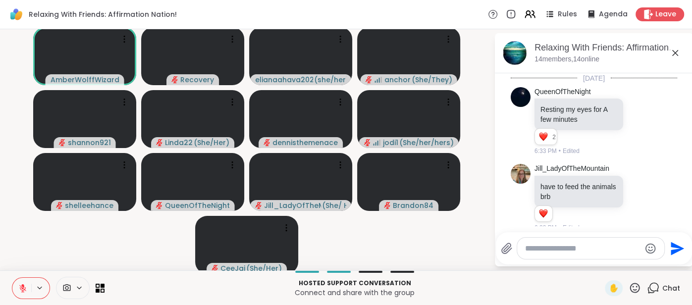
scroll to position [2487, 0]
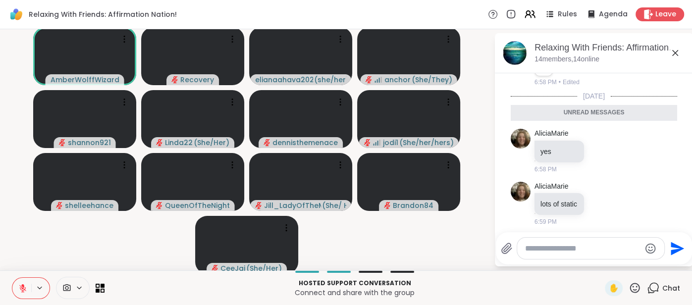
click at [554, 247] on textarea "Type your message" at bounding box center [582, 249] width 115 height 10
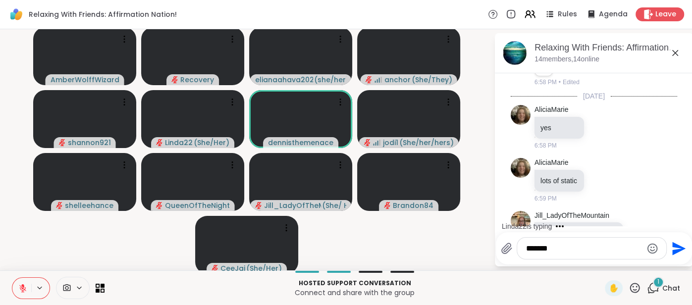
scroll to position [2569, 0]
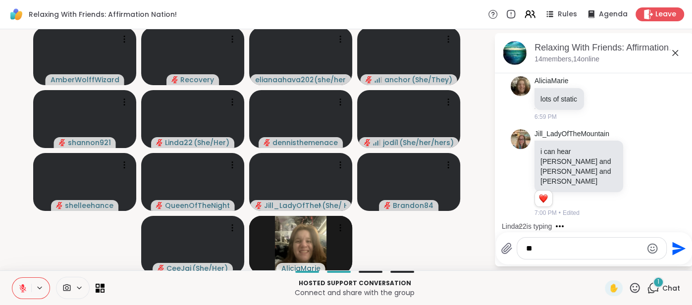
type textarea "*"
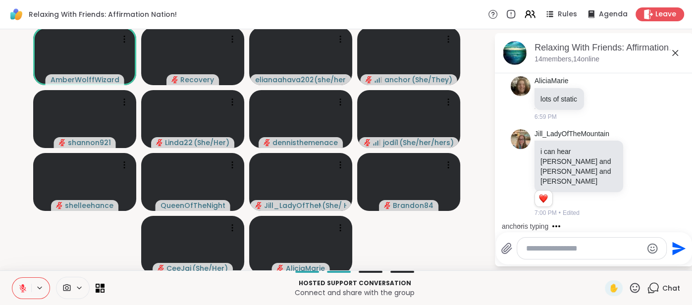
scroll to position [2621, 0]
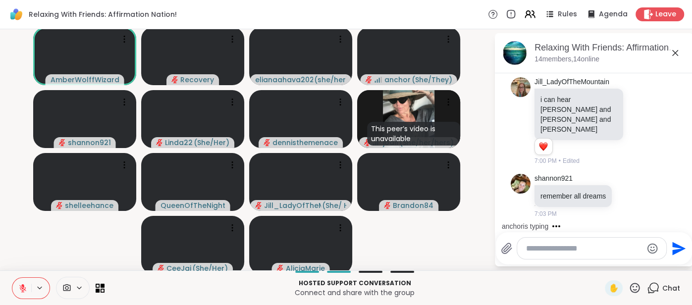
click at [24, 291] on icon at bounding box center [22, 288] width 9 height 9
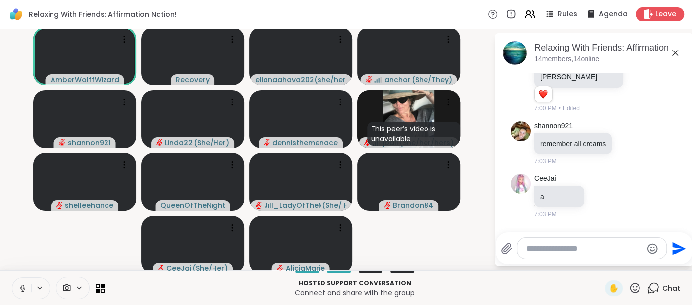
click at [20, 285] on icon at bounding box center [22, 288] width 9 height 9
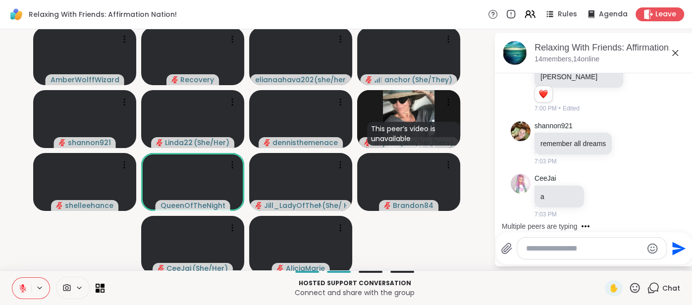
scroll to position [2726, 0]
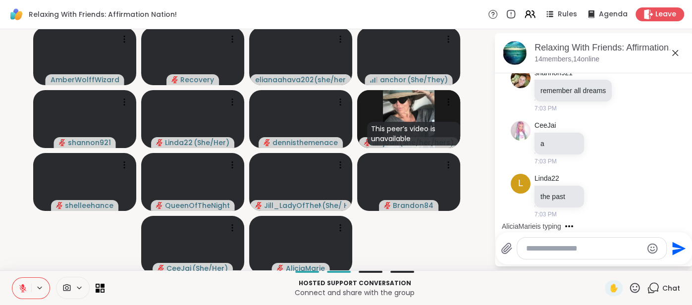
click at [18, 280] on button at bounding box center [21, 288] width 19 height 21
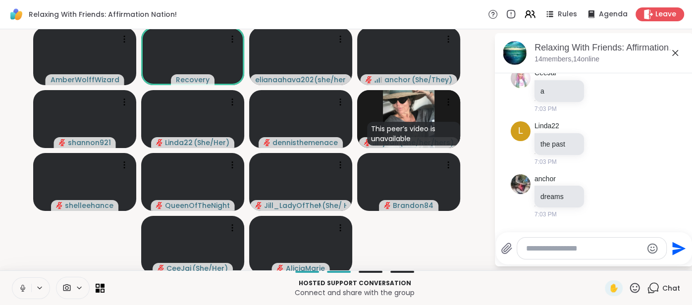
scroll to position [2831, 0]
click at [17, 289] on button at bounding box center [21, 288] width 19 height 21
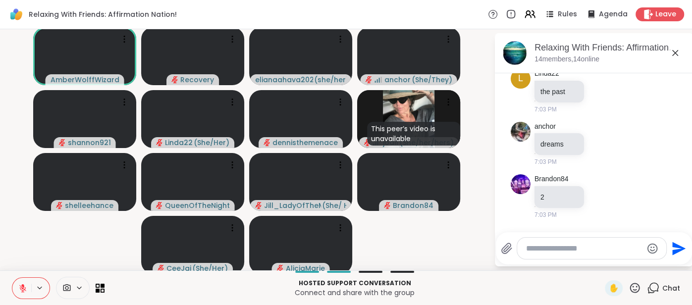
click at [14, 286] on button at bounding box center [21, 288] width 19 height 21
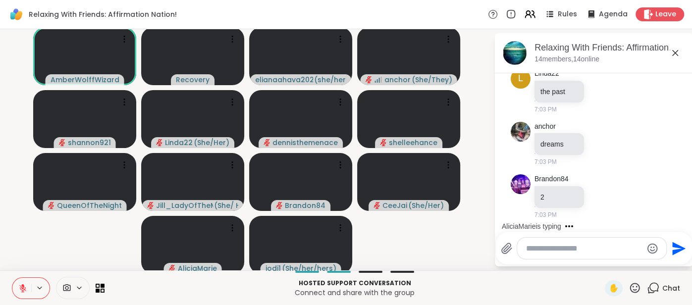
click at [16, 287] on button at bounding box center [21, 288] width 19 height 21
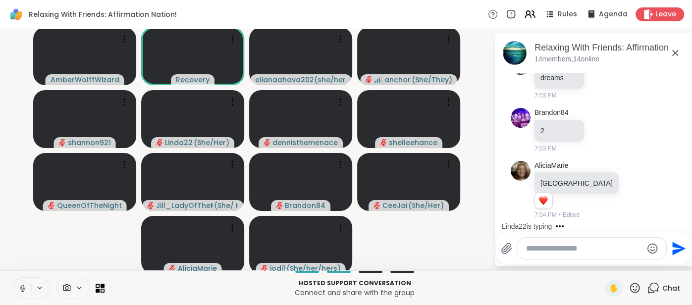
scroll to position [2950, 0]
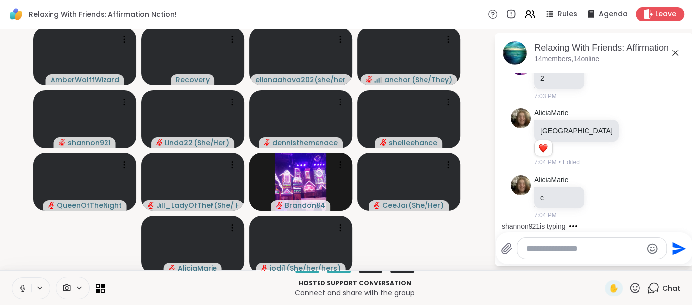
click at [16, 293] on button at bounding box center [21, 288] width 19 height 21
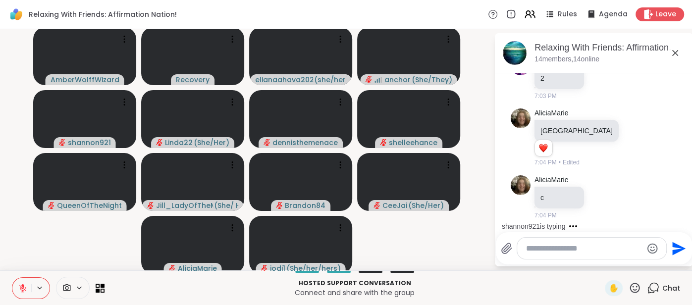
click at [21, 290] on icon at bounding box center [22, 288] width 7 height 7
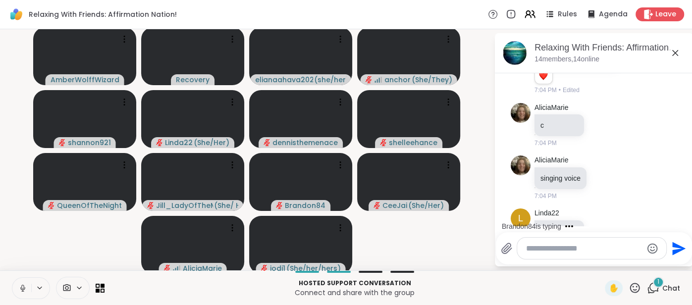
scroll to position [3075, 0]
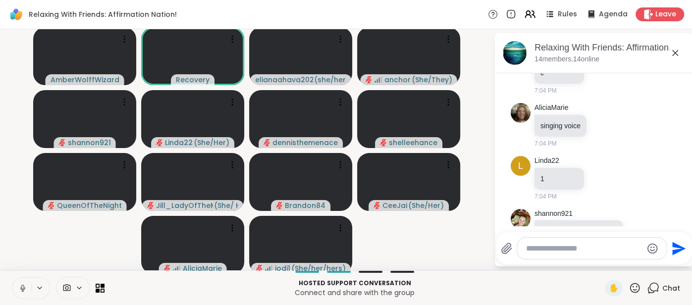
click at [21, 285] on icon at bounding box center [22, 288] width 9 height 9
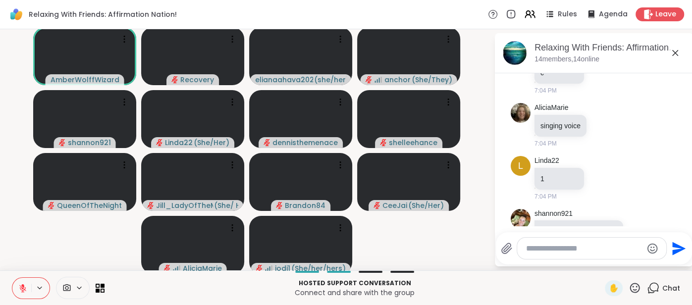
click at [19, 288] on icon at bounding box center [22, 288] width 9 height 9
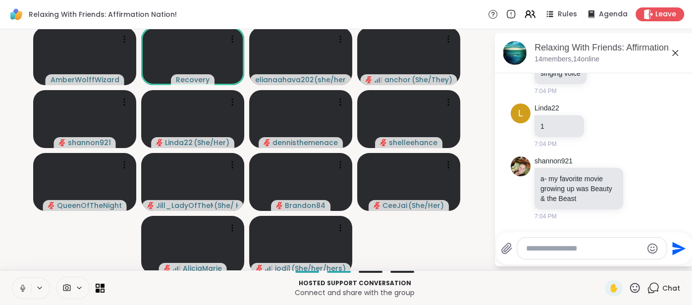
click at [18, 285] on icon at bounding box center [22, 288] width 9 height 9
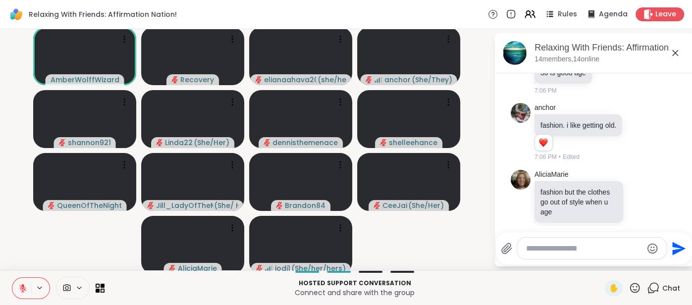
scroll to position [3731, 0]
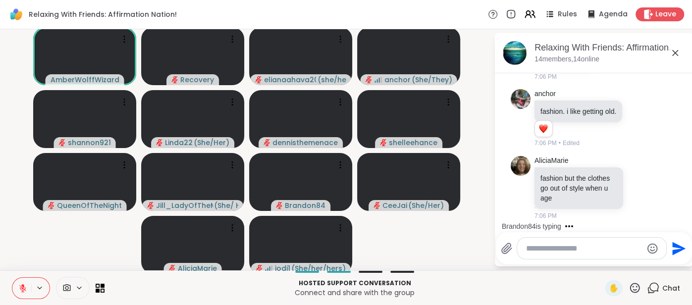
click at [16, 282] on button at bounding box center [21, 288] width 19 height 21
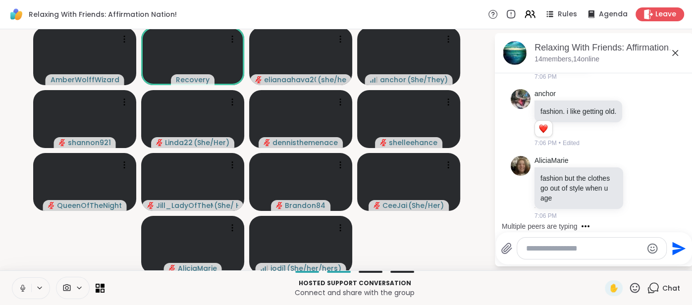
scroll to position [3783, 0]
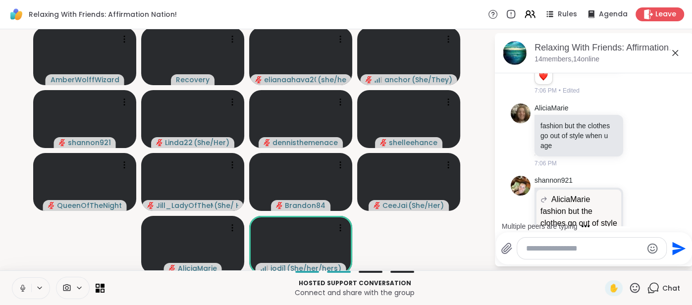
click at [22, 287] on icon at bounding box center [22, 288] width 9 height 9
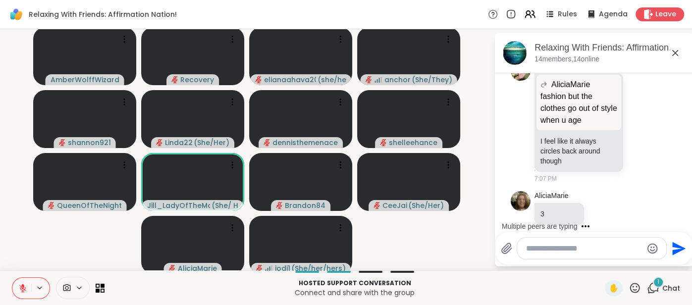
scroll to position [3950, 0]
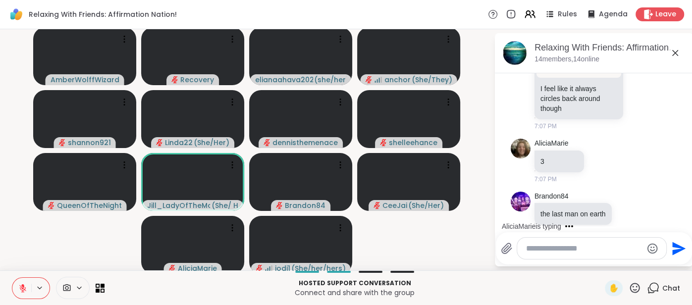
click at [20, 284] on icon at bounding box center [22, 288] width 9 height 9
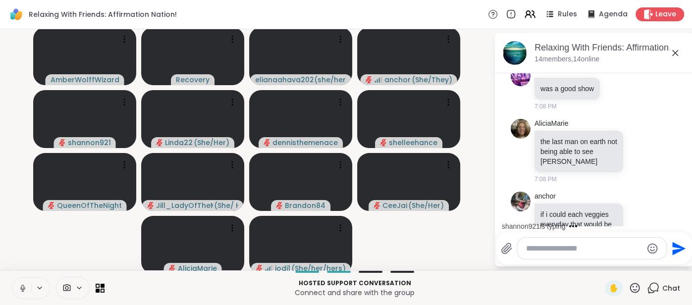
scroll to position [4254, 0]
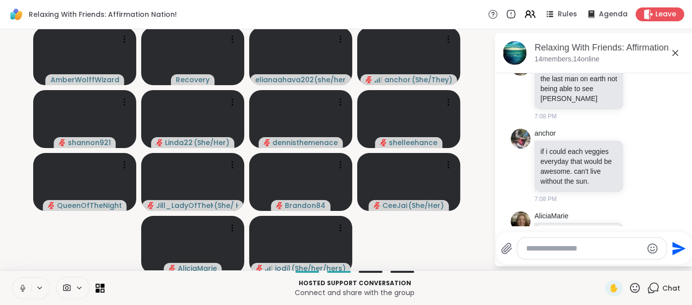
click at [19, 282] on button at bounding box center [21, 288] width 19 height 21
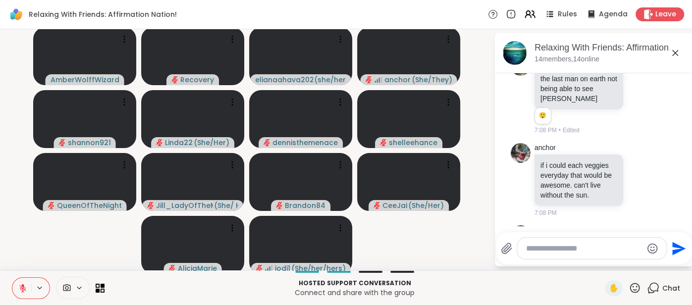
scroll to position [4268, 0]
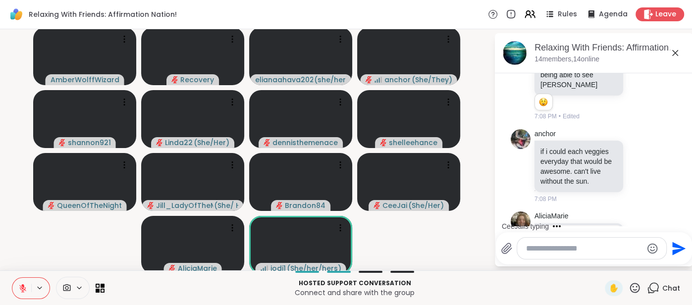
click at [16, 287] on button at bounding box center [21, 288] width 19 height 21
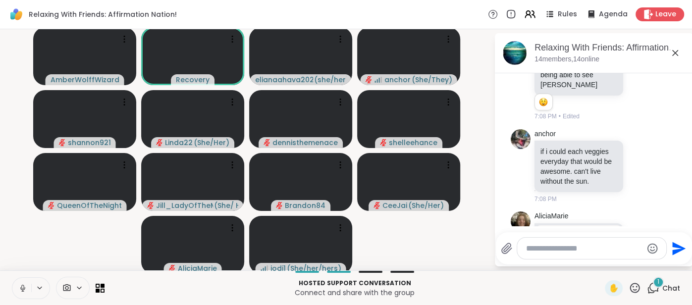
scroll to position [4320, 0]
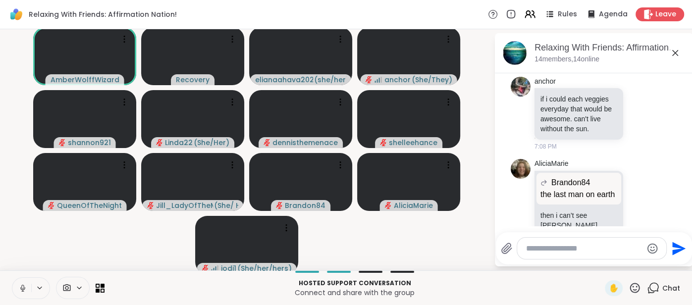
click at [16, 285] on button at bounding box center [21, 288] width 19 height 21
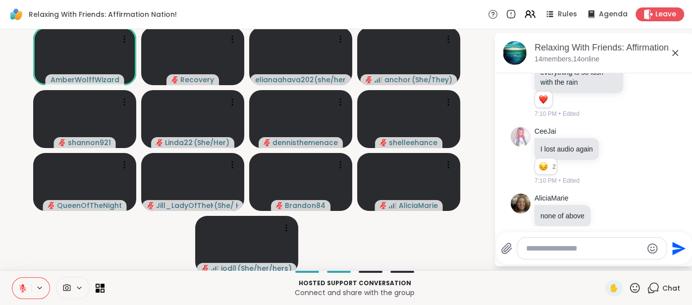
scroll to position [4555, 0]
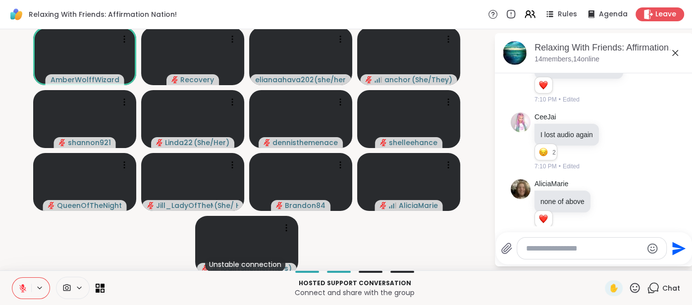
click at [674, 54] on icon at bounding box center [675, 53] width 12 height 12
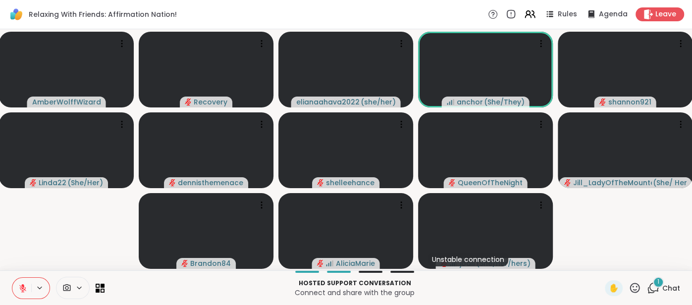
click at [662, 286] on div "1" at bounding box center [658, 282] width 11 height 11
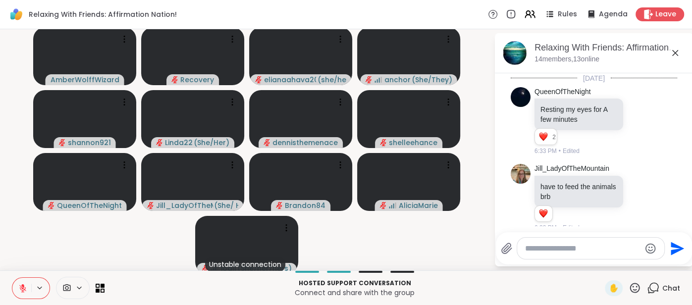
scroll to position [4659, 0]
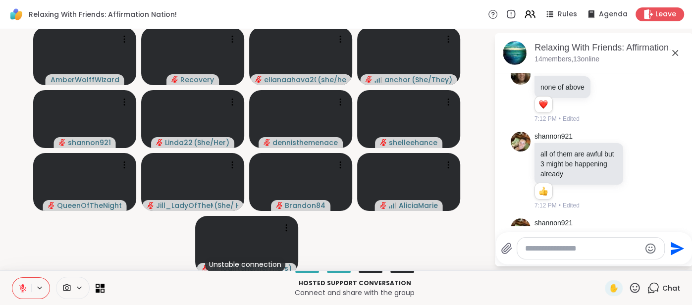
click at [672, 55] on icon at bounding box center [675, 53] width 6 height 6
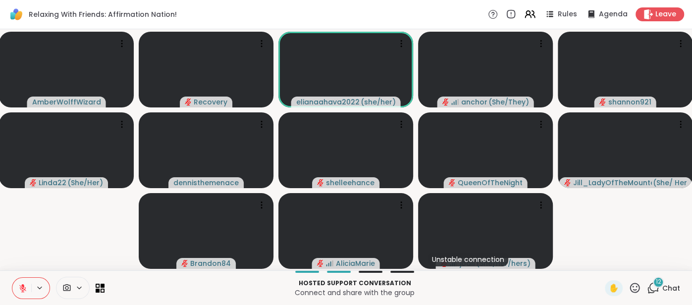
click at [24, 279] on button at bounding box center [21, 288] width 19 height 21
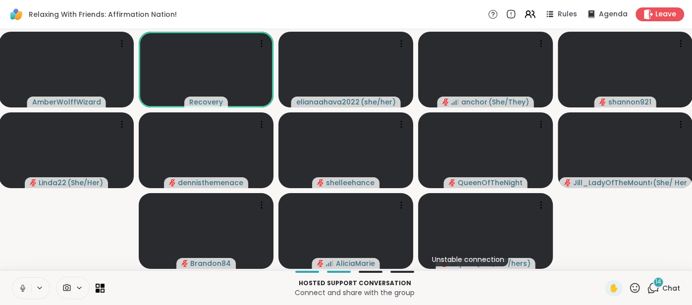
click at [17, 286] on button at bounding box center [21, 288] width 19 height 21
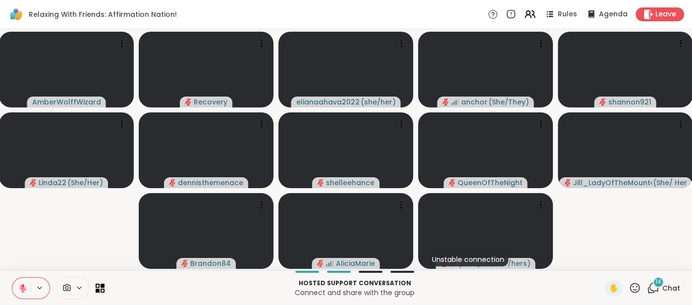
click at [18, 278] on button at bounding box center [21, 288] width 19 height 21
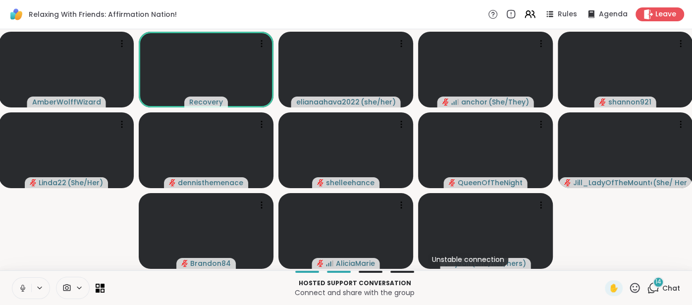
click at [18, 287] on icon at bounding box center [22, 288] width 9 height 9
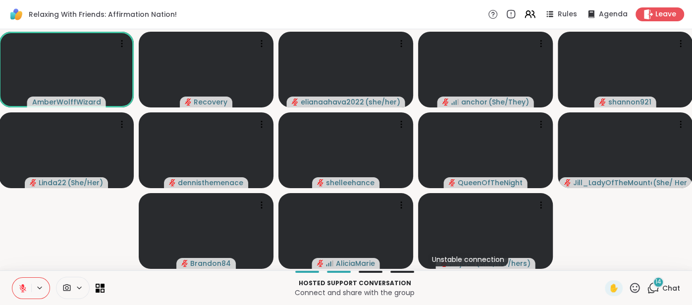
click at [19, 285] on icon at bounding box center [22, 288] width 7 height 7
click at [20, 286] on icon at bounding box center [22, 288] width 9 height 9
click at [21, 286] on icon at bounding box center [22, 288] width 9 height 9
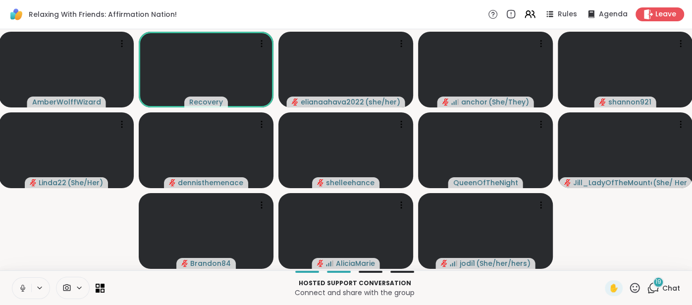
click at [20, 286] on icon at bounding box center [22, 288] width 9 height 9
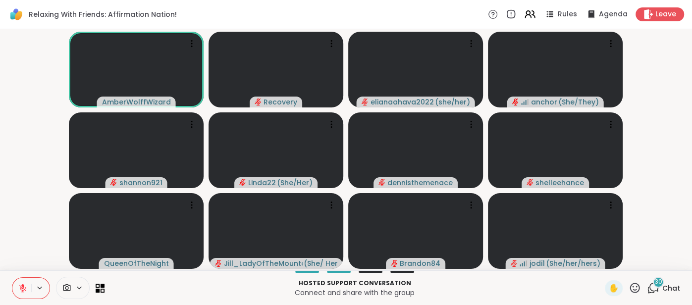
click at [19, 293] on button at bounding box center [21, 288] width 19 height 21
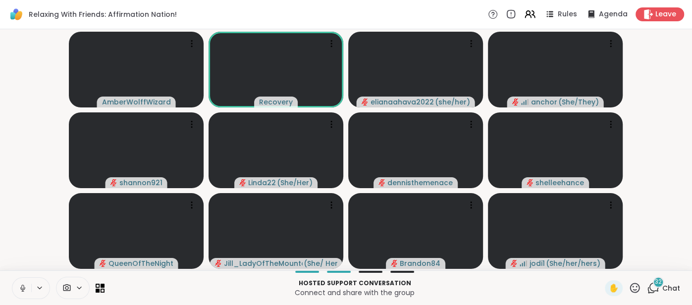
click at [16, 288] on button at bounding box center [21, 288] width 19 height 21
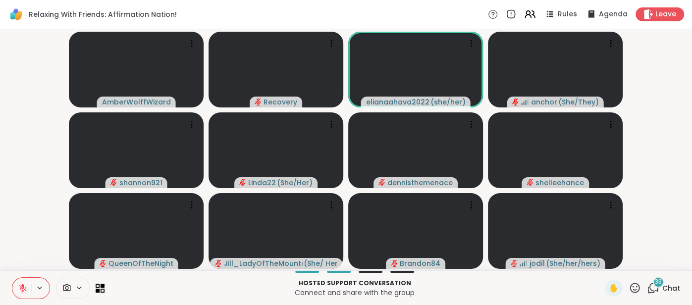
click at [19, 285] on icon at bounding box center [22, 288] width 9 height 9
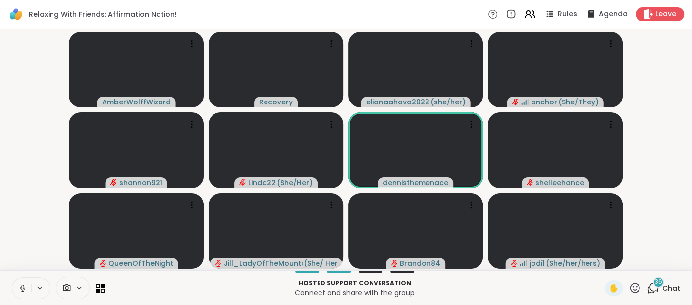
click at [17, 285] on button at bounding box center [21, 288] width 19 height 21
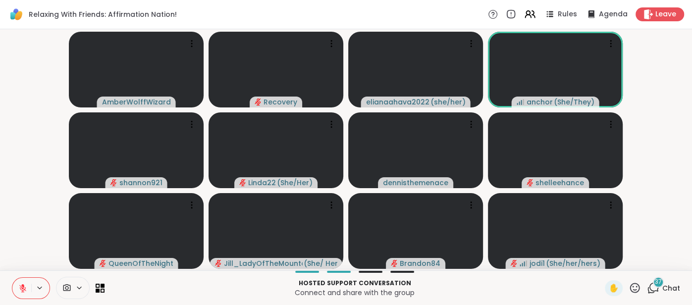
click at [19, 287] on icon at bounding box center [22, 288] width 9 height 9
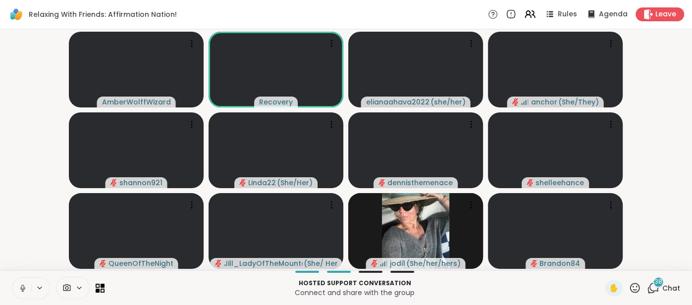
click at [19, 286] on icon at bounding box center [22, 288] width 9 height 9
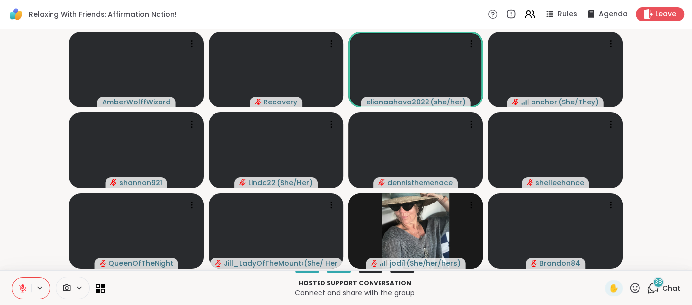
click at [21, 286] on icon at bounding box center [22, 286] width 3 height 4
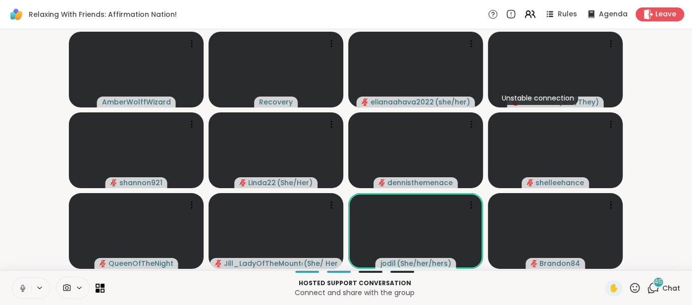
click at [672, 288] on span "Chat" at bounding box center [671, 288] width 18 height 10
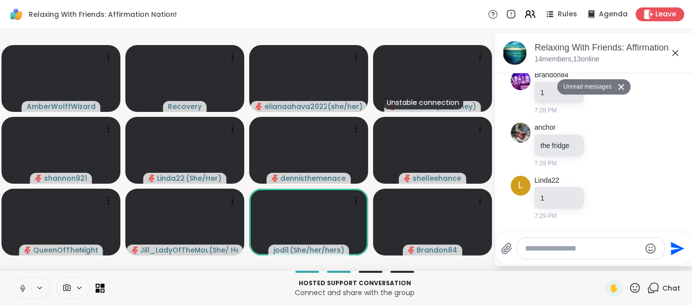
scroll to position [7395, 0]
click at [671, 51] on icon at bounding box center [675, 53] width 12 height 12
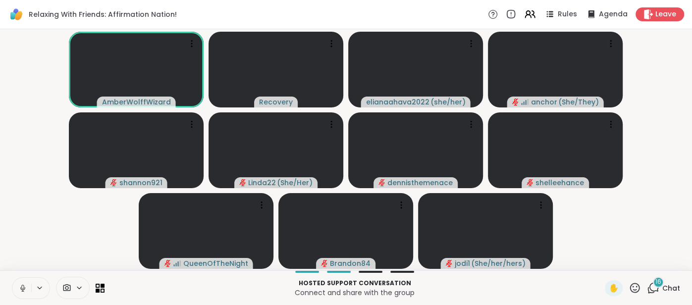
click at [667, 283] on div "16 Chat" at bounding box center [663, 288] width 33 height 16
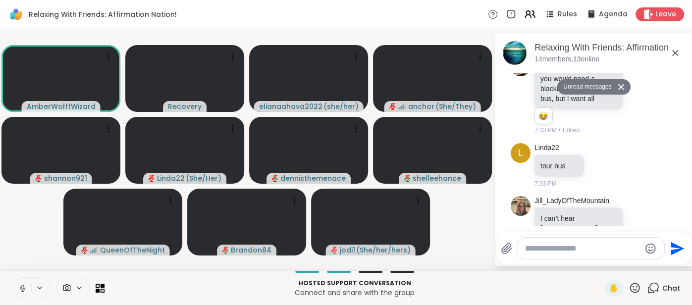
scroll to position [7899, 0]
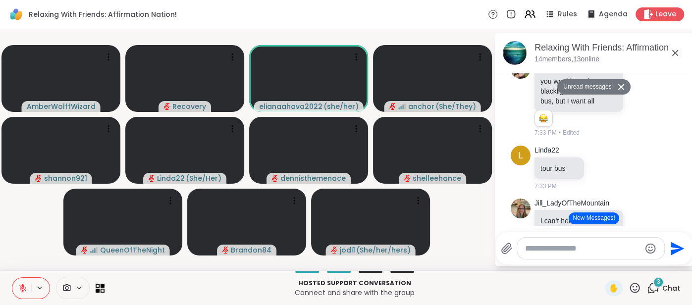
click at [19, 289] on icon at bounding box center [22, 288] width 9 height 9
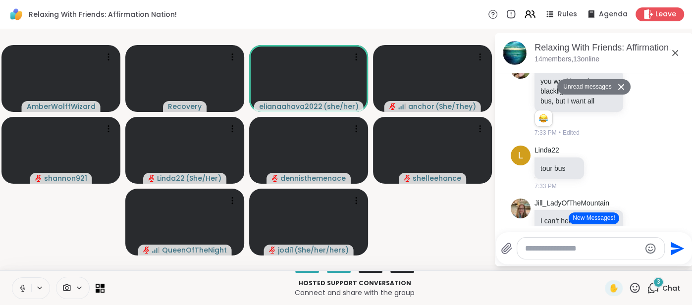
click at [18, 287] on icon at bounding box center [22, 288] width 9 height 9
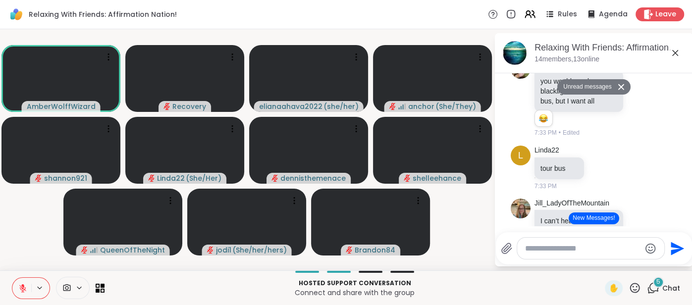
click at [23, 282] on button at bounding box center [21, 288] width 19 height 21
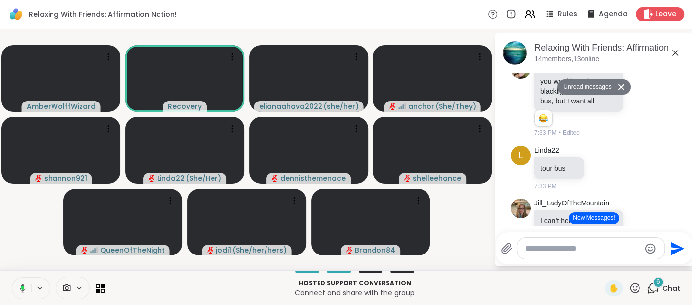
click at [17, 292] on button at bounding box center [21, 288] width 20 height 21
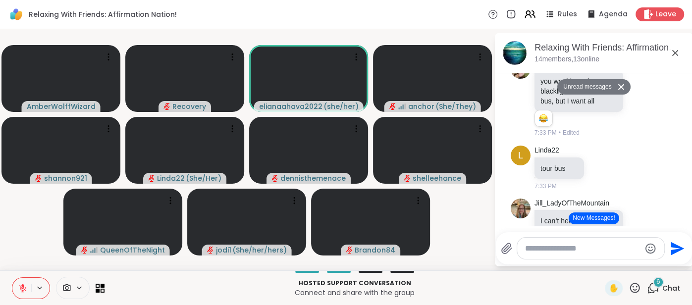
click at [17, 292] on button at bounding box center [21, 288] width 19 height 21
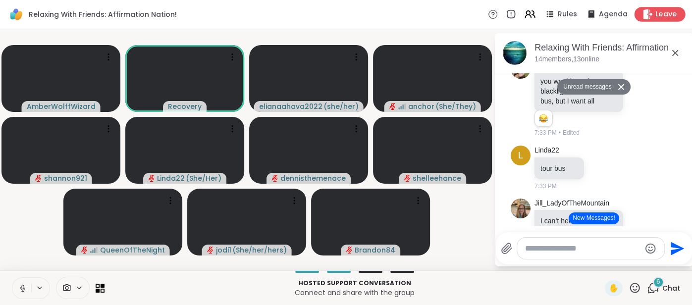
click at [671, 10] on span "Leave" at bounding box center [666, 14] width 22 height 10
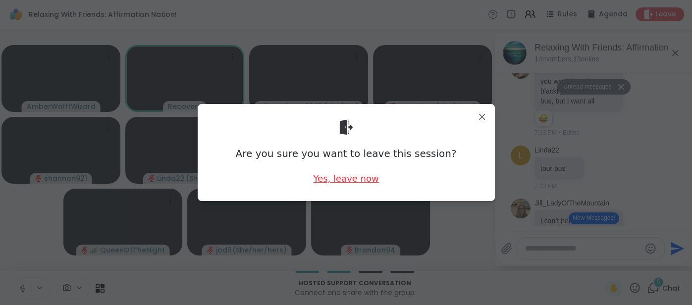
click at [366, 177] on div "Yes, leave now" at bounding box center [345, 178] width 65 height 12
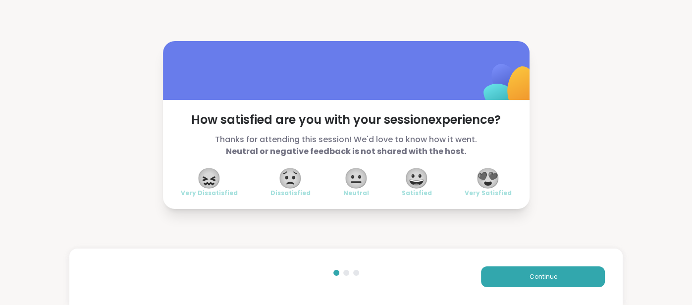
click at [488, 175] on span "😍" at bounding box center [487, 178] width 25 height 18
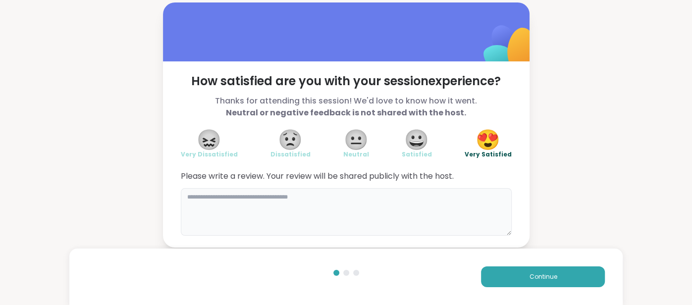
click at [339, 204] on textarea at bounding box center [346, 212] width 331 height 48
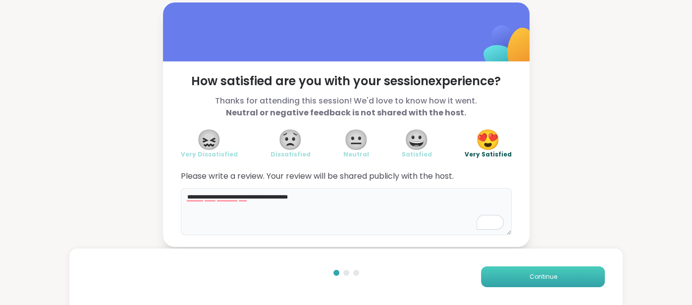
type textarea "**********"
click at [514, 277] on button "Continue" at bounding box center [543, 276] width 124 height 21
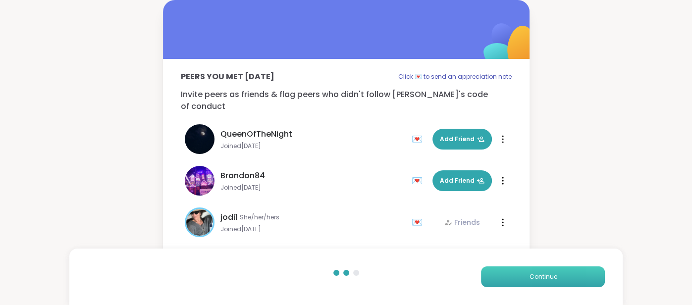
click at [514, 277] on button "Continue" at bounding box center [543, 276] width 124 height 21
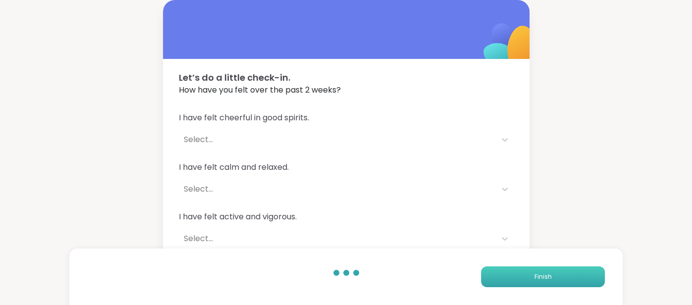
click at [514, 277] on button "Finish" at bounding box center [543, 276] width 124 height 21
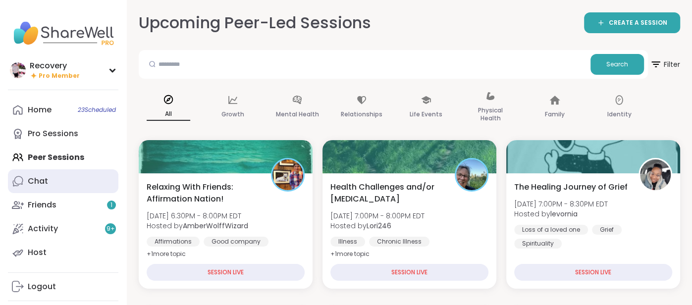
click at [84, 189] on link "Chat" at bounding box center [63, 181] width 110 height 24
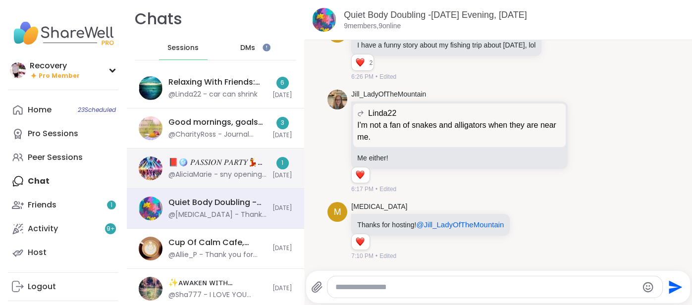
click at [222, 168] on div "📕🪩 𝑃𝐴𝑆𝑆𝐼𝑂𝑁 𝑃𝐴𝑅𝑇𝑌💃🎶, Sep 06 @AliciaMarie - sny openings for allysa 200" at bounding box center [217, 168] width 98 height 23
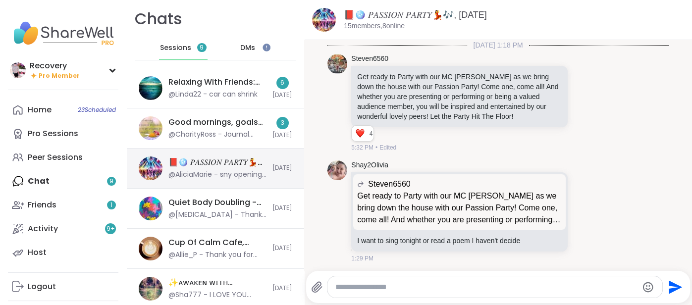
scroll to position [10108, 0]
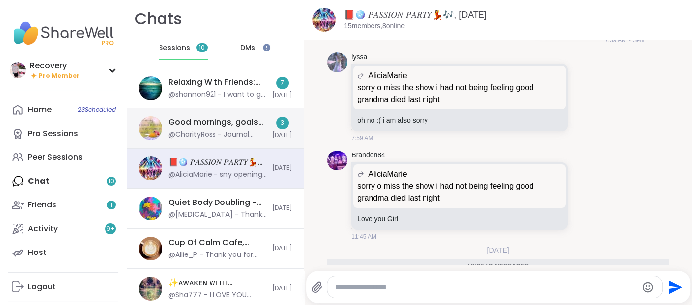
click at [255, 125] on div "Good mornings, goals and gratitude's, Sep 09" at bounding box center [217, 122] width 98 height 11
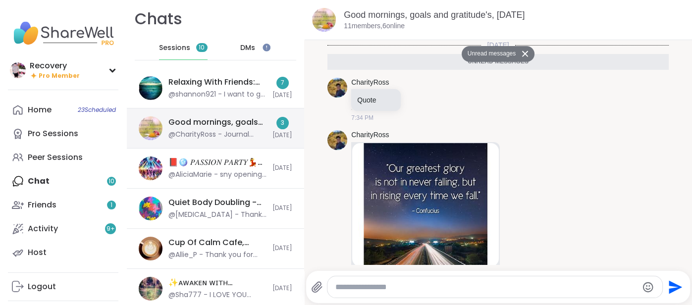
scroll to position [147, 0]
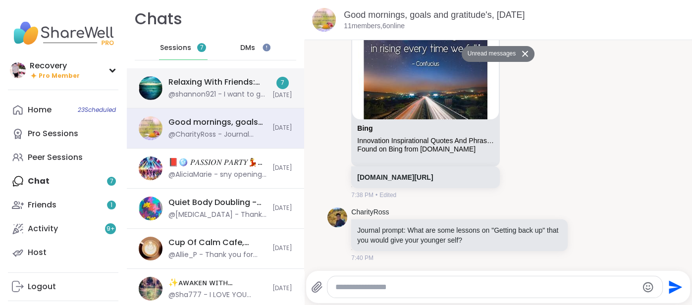
click at [248, 85] on div "Relaxing With Friends: Affirmation Nation!, [DATE]" at bounding box center [217, 82] width 98 height 11
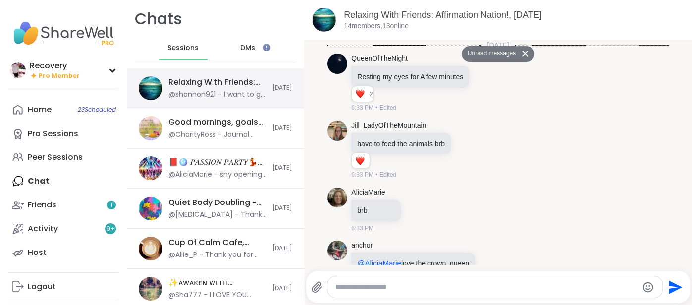
scroll to position [7968, 0]
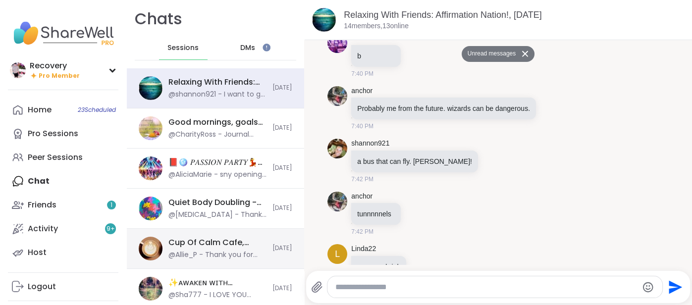
click at [232, 254] on div "@Allie_P - Thank you for your kind words. I will see you soon. You are in good …" at bounding box center [217, 255] width 98 height 10
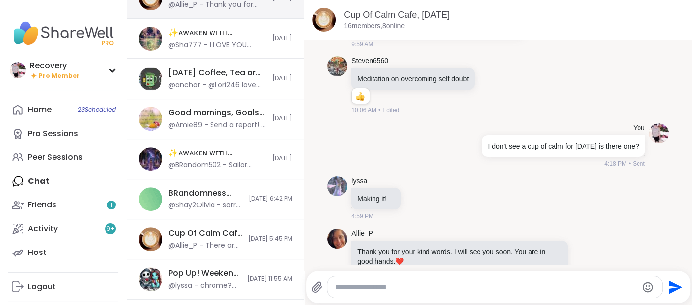
scroll to position [253, 0]
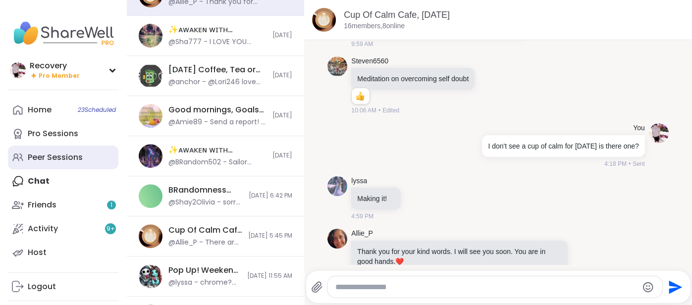
click at [77, 163] on link "Peer Sessions" at bounding box center [63, 158] width 110 height 24
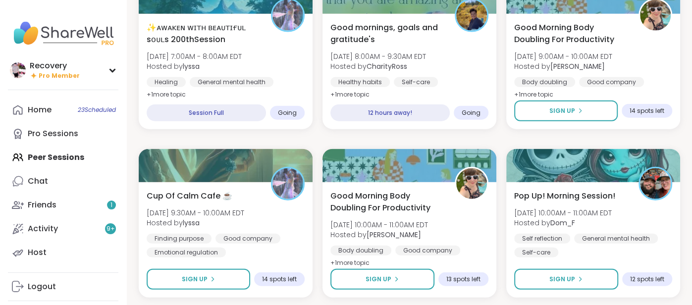
scroll to position [1509, 0]
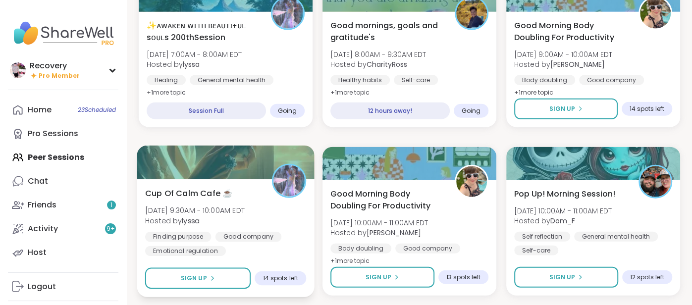
click at [217, 218] on span "Hosted by lyssa" at bounding box center [195, 221] width 100 height 10
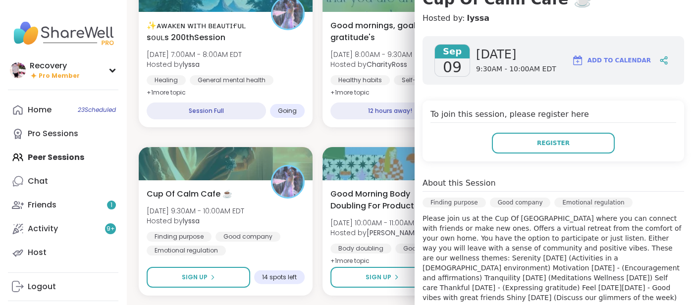
scroll to position [107, 0]
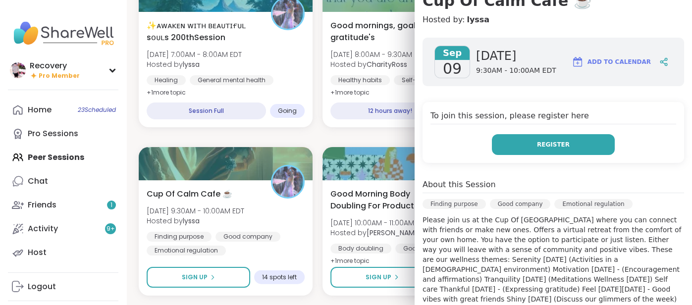
click at [526, 151] on button "Register" at bounding box center [553, 144] width 123 height 21
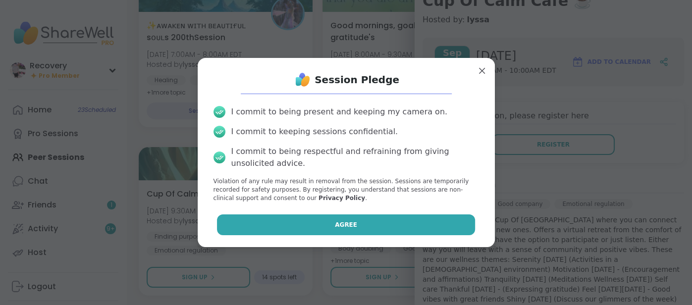
click at [431, 230] on button "Agree" at bounding box center [346, 224] width 258 height 21
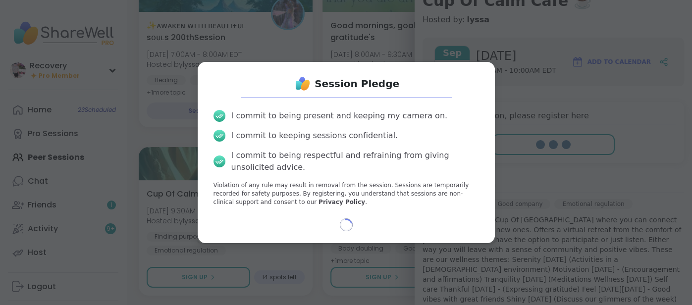
select select "**"
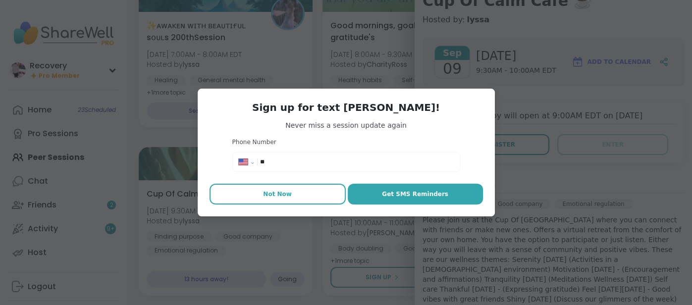
click at [280, 198] on span "Not Now" at bounding box center [277, 194] width 29 height 9
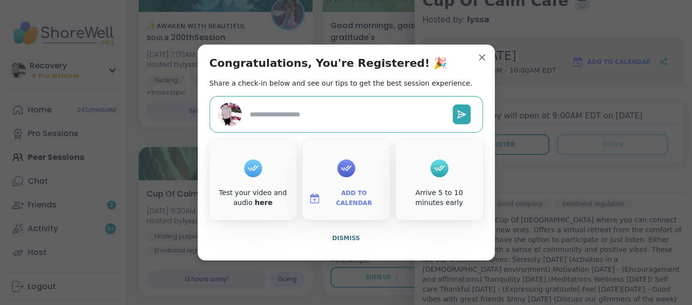
type textarea "*"
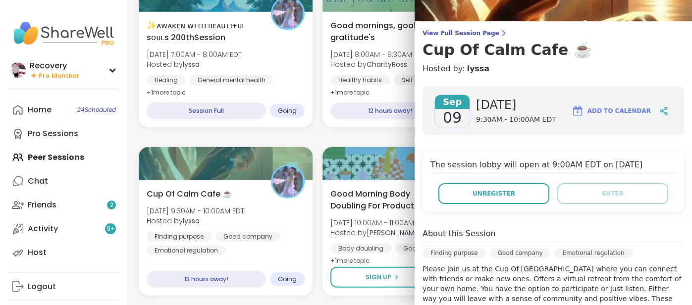
scroll to position [0, 0]
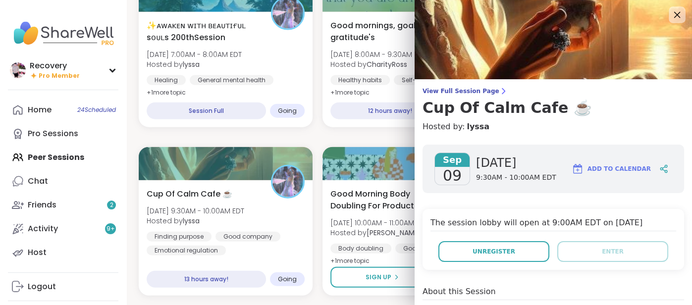
click at [672, 18] on icon at bounding box center [677, 14] width 12 height 12
